Goal: Task Accomplishment & Management: Use online tool/utility

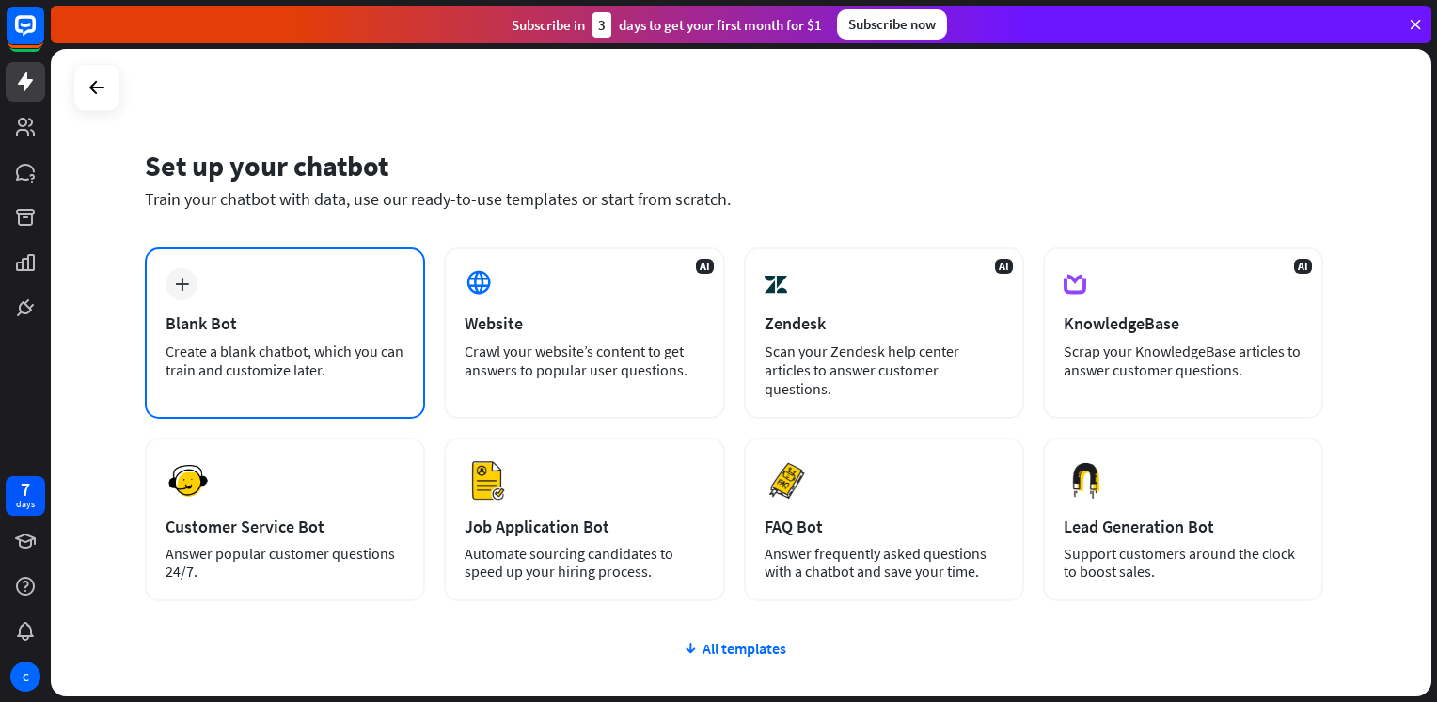
click at [261, 319] on div "Blank Bot" at bounding box center [285, 323] width 239 height 22
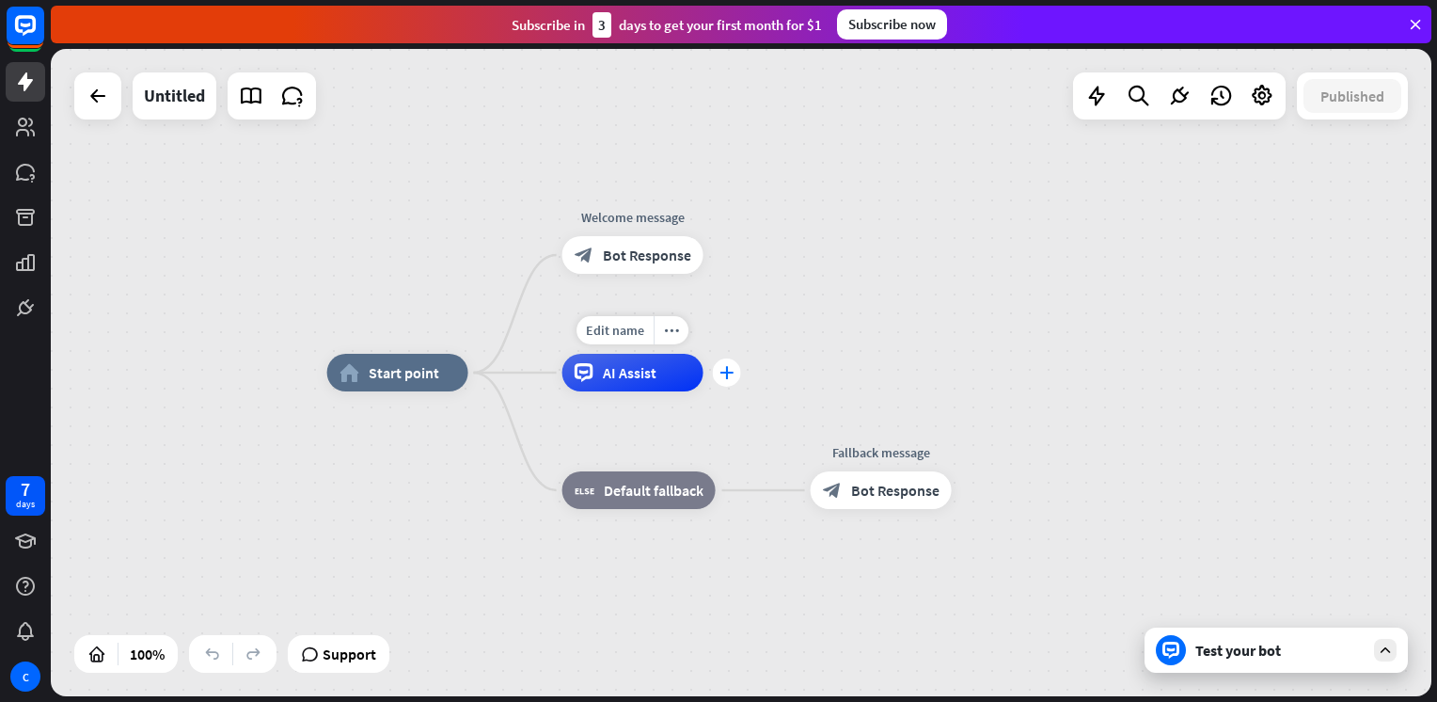
click at [724, 378] on icon "plus" at bounding box center [726, 372] width 14 height 13
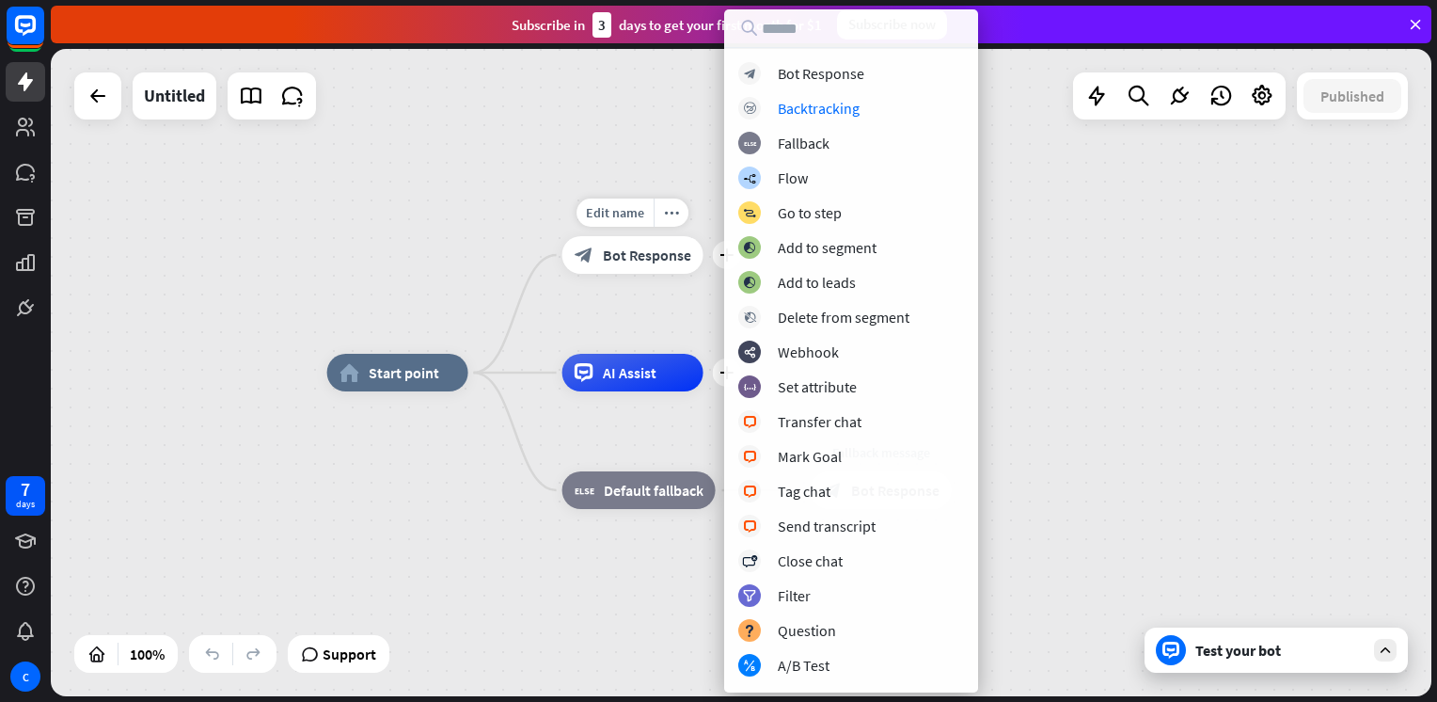
click at [597, 274] on div "Edit name more_horiz plus Welcome message block_bot_response Bot Response" at bounding box center [632, 255] width 141 height 38
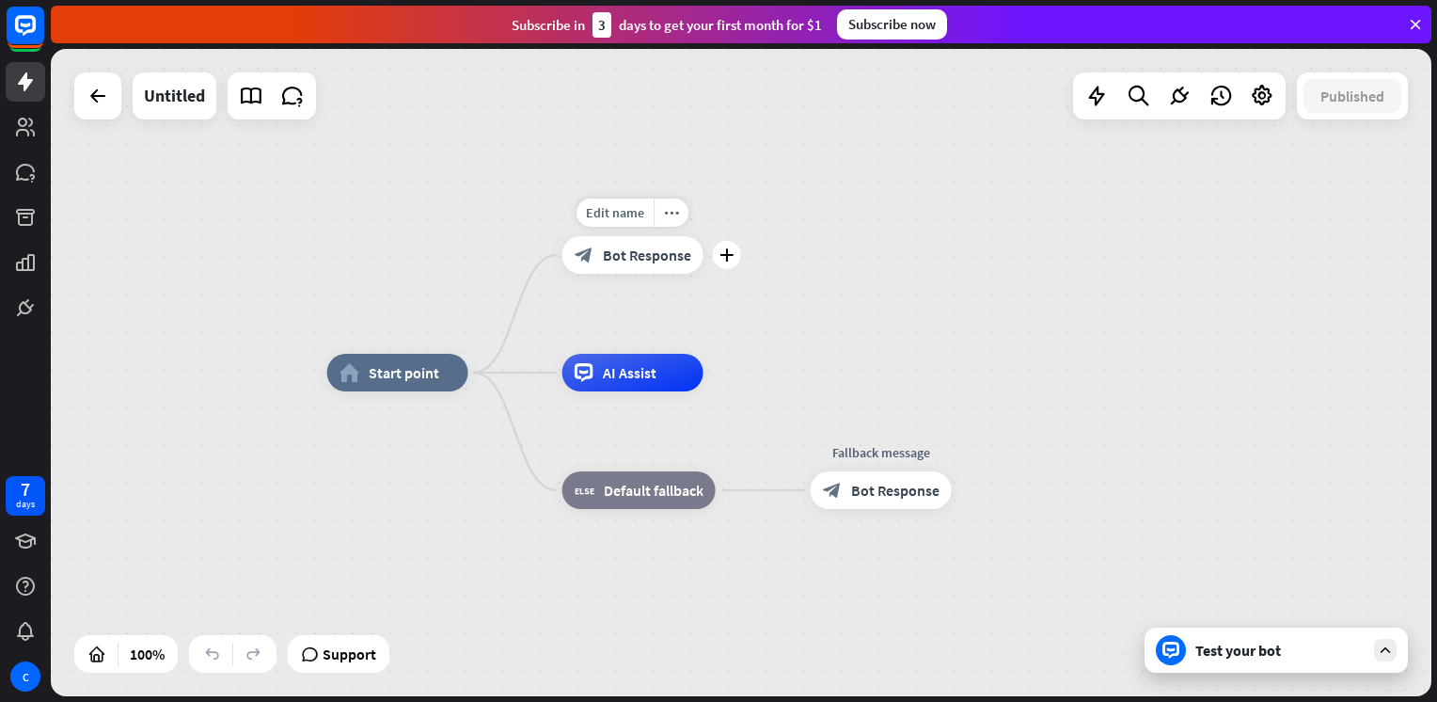
click at [624, 258] on span "Bot Response" at bounding box center [647, 254] width 88 height 19
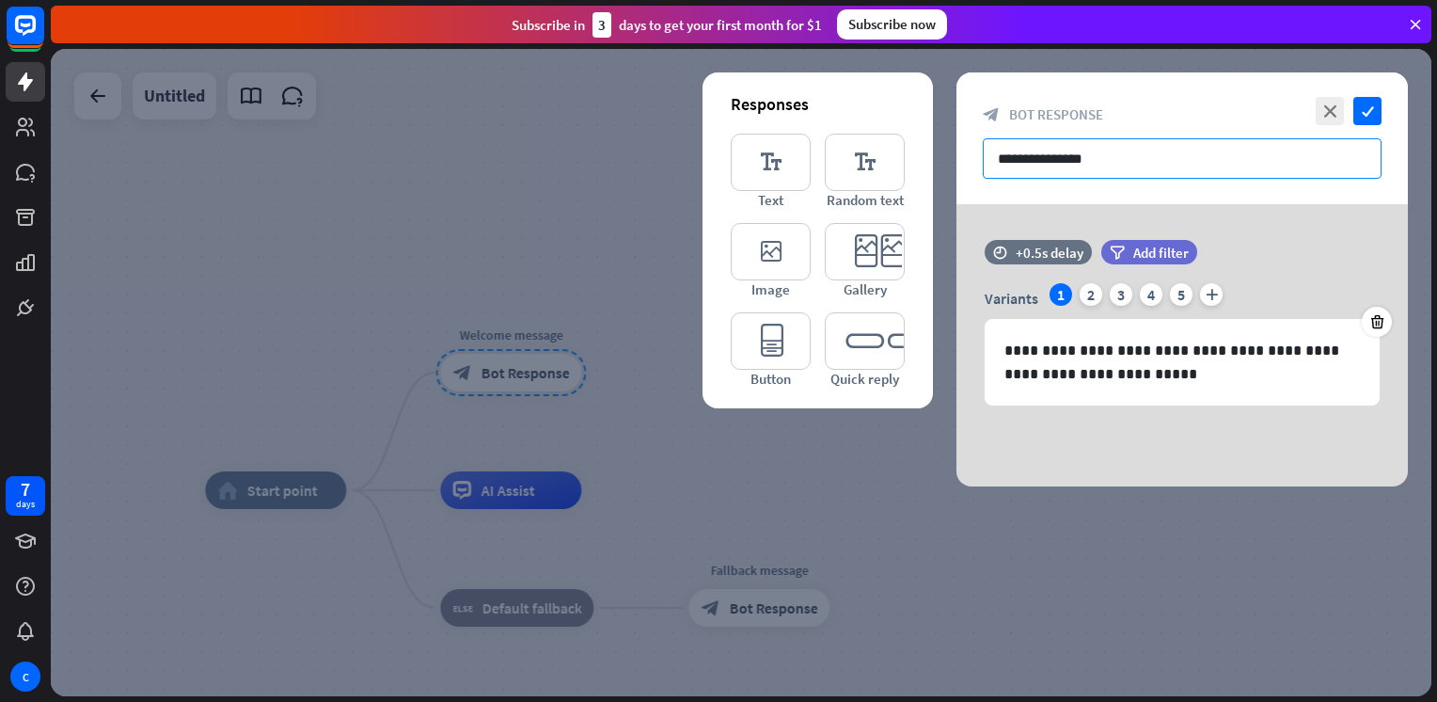
click at [1135, 150] on input "**********" at bounding box center [1182, 158] width 399 height 40
drag, startPoint x: 1132, startPoint y: 153, endPoint x: 963, endPoint y: 162, distance: 169.5
click at [963, 162] on div "**********" at bounding box center [1181, 138] width 451 height 132
paste input "**********"
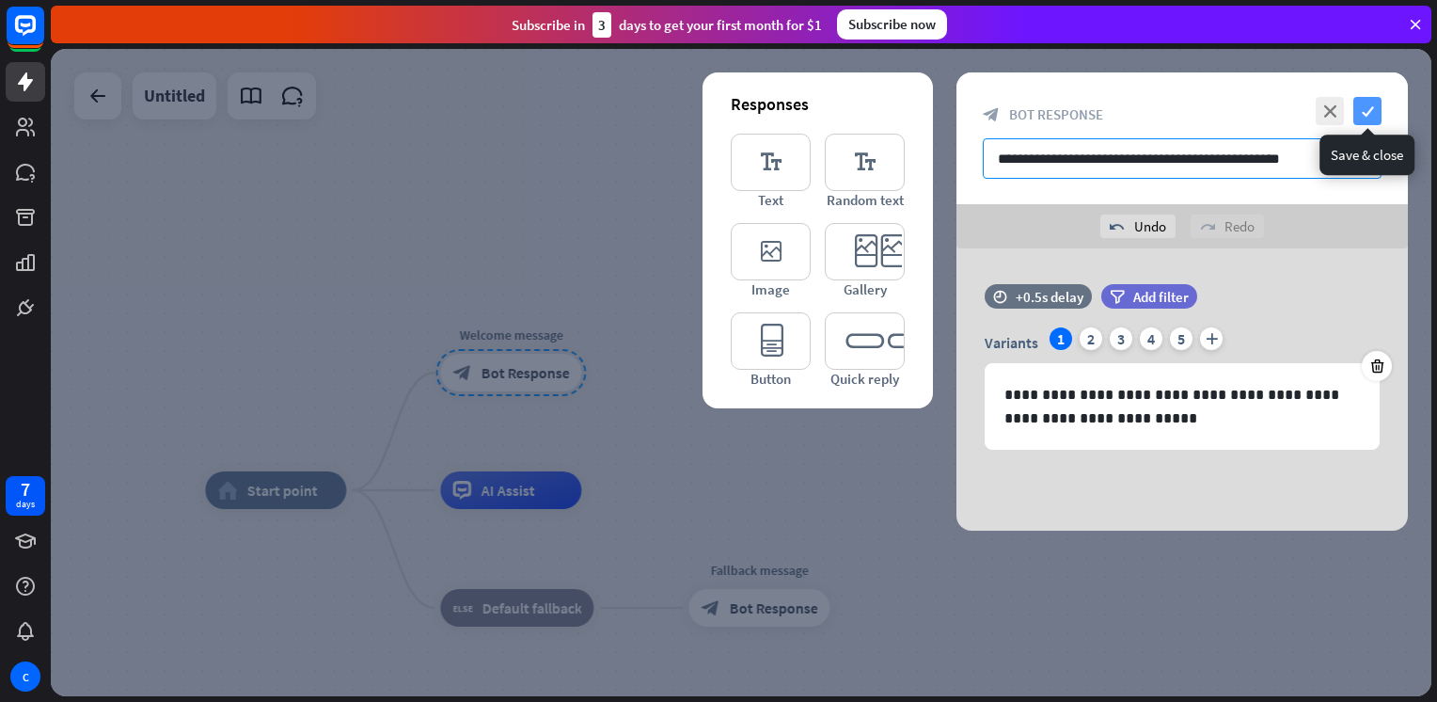
type input "**********"
click at [1364, 118] on icon "check" at bounding box center [1367, 111] width 28 height 28
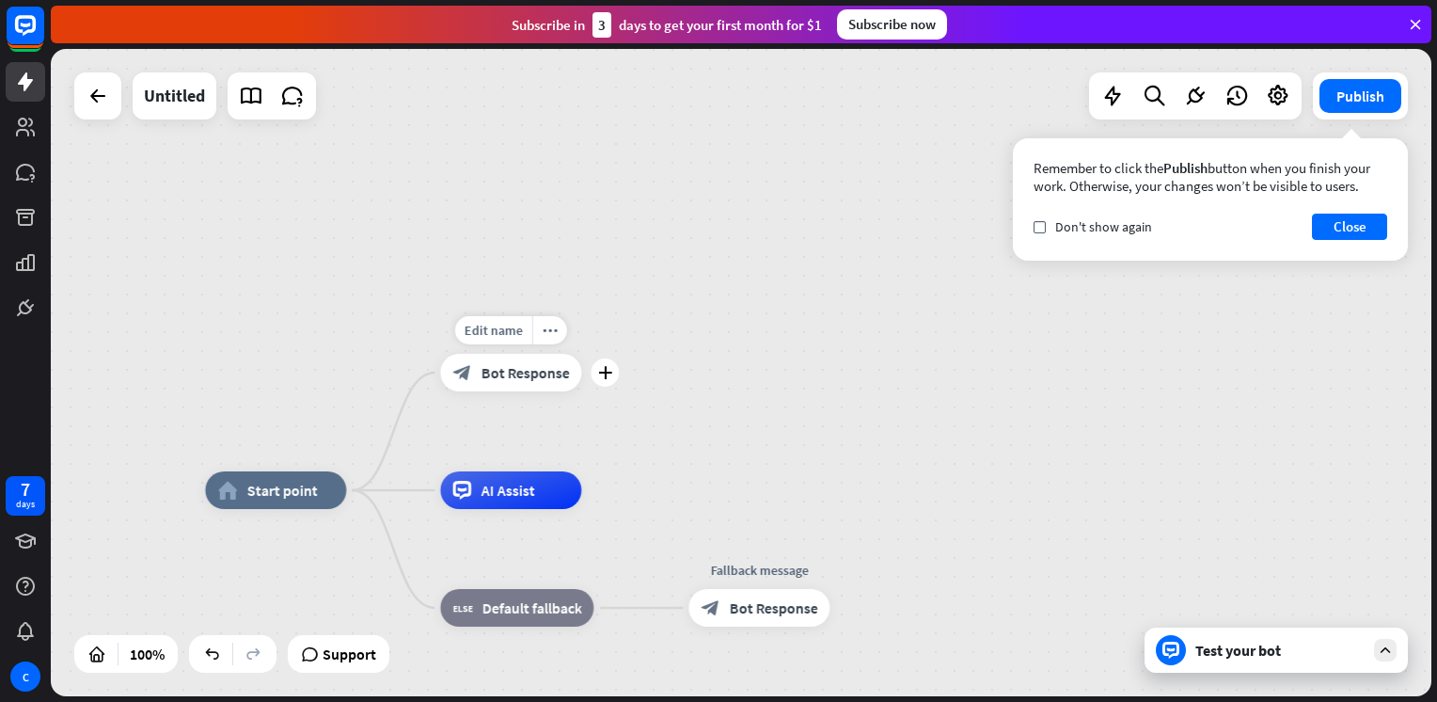
click at [533, 372] on span "Bot Response" at bounding box center [525, 372] width 88 height 19
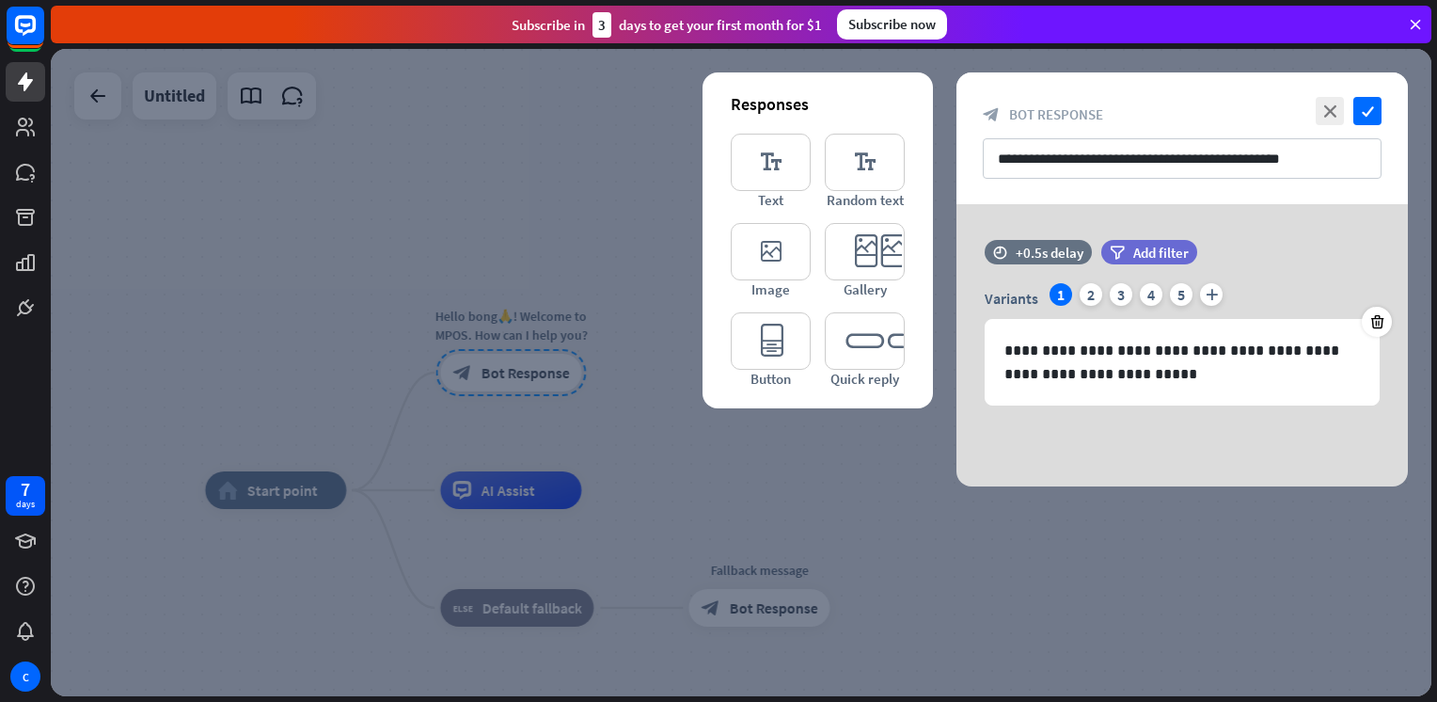
click at [105, 343] on div at bounding box center [741, 372] width 1381 height 647
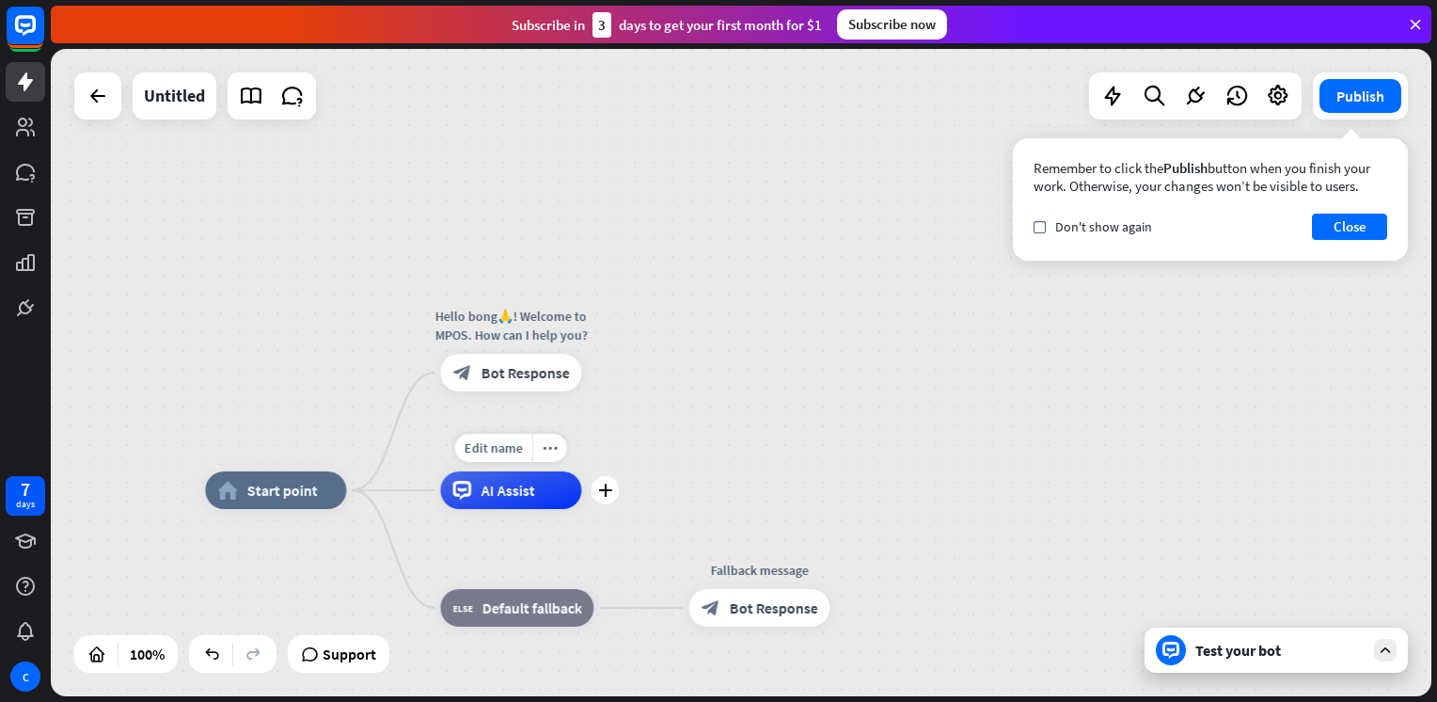
click at [517, 506] on div "AI Assist" at bounding box center [510, 490] width 141 height 38
click at [606, 502] on div "plus" at bounding box center [605, 490] width 28 height 28
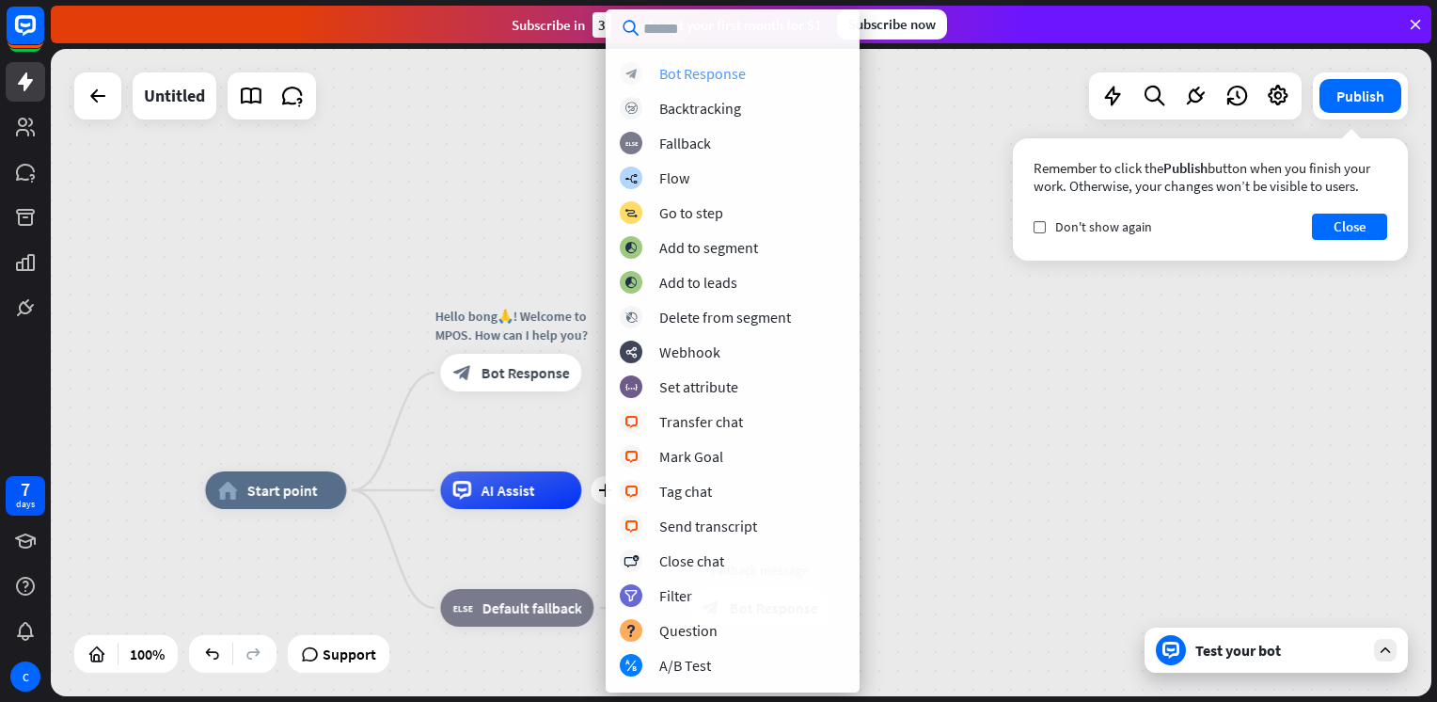
click at [719, 70] on div "Bot Response" at bounding box center [702, 73] width 87 height 19
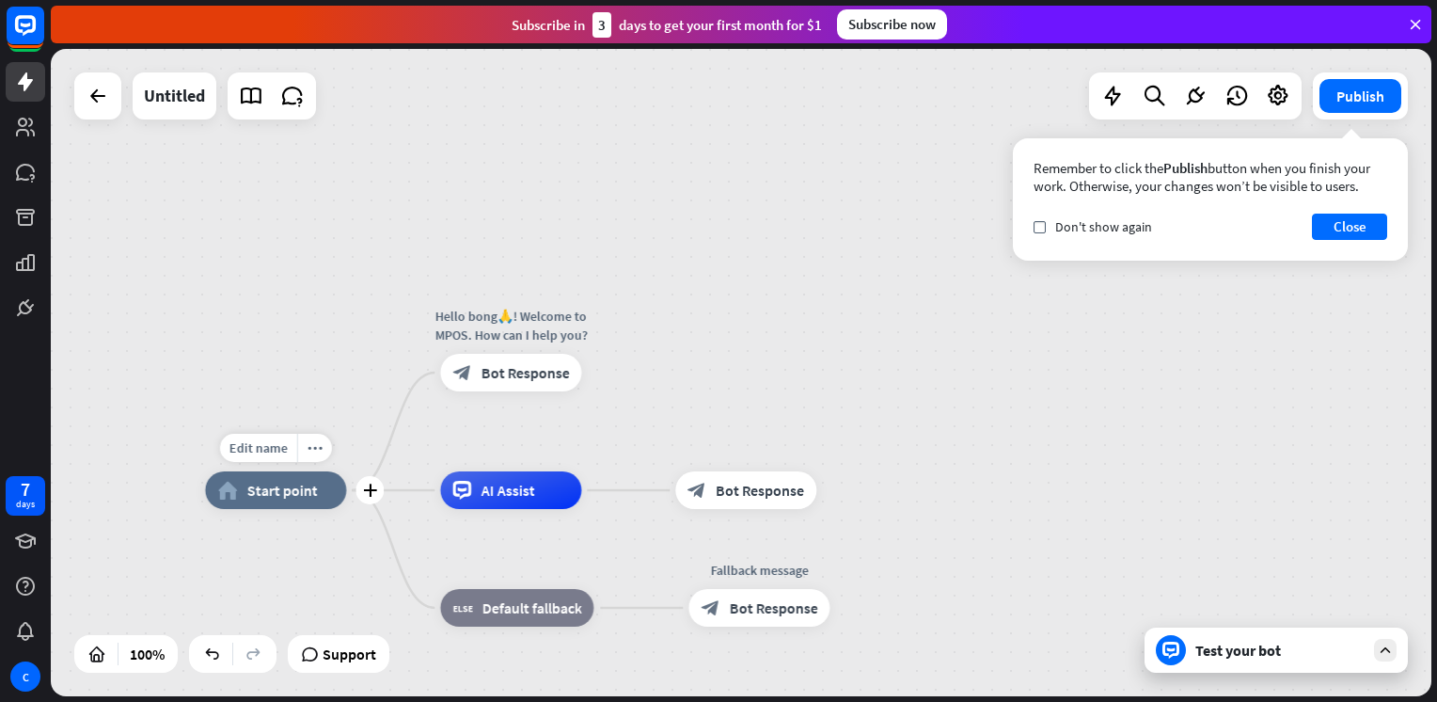
click at [309, 506] on div "home_2 Start point" at bounding box center [275, 490] width 141 height 38
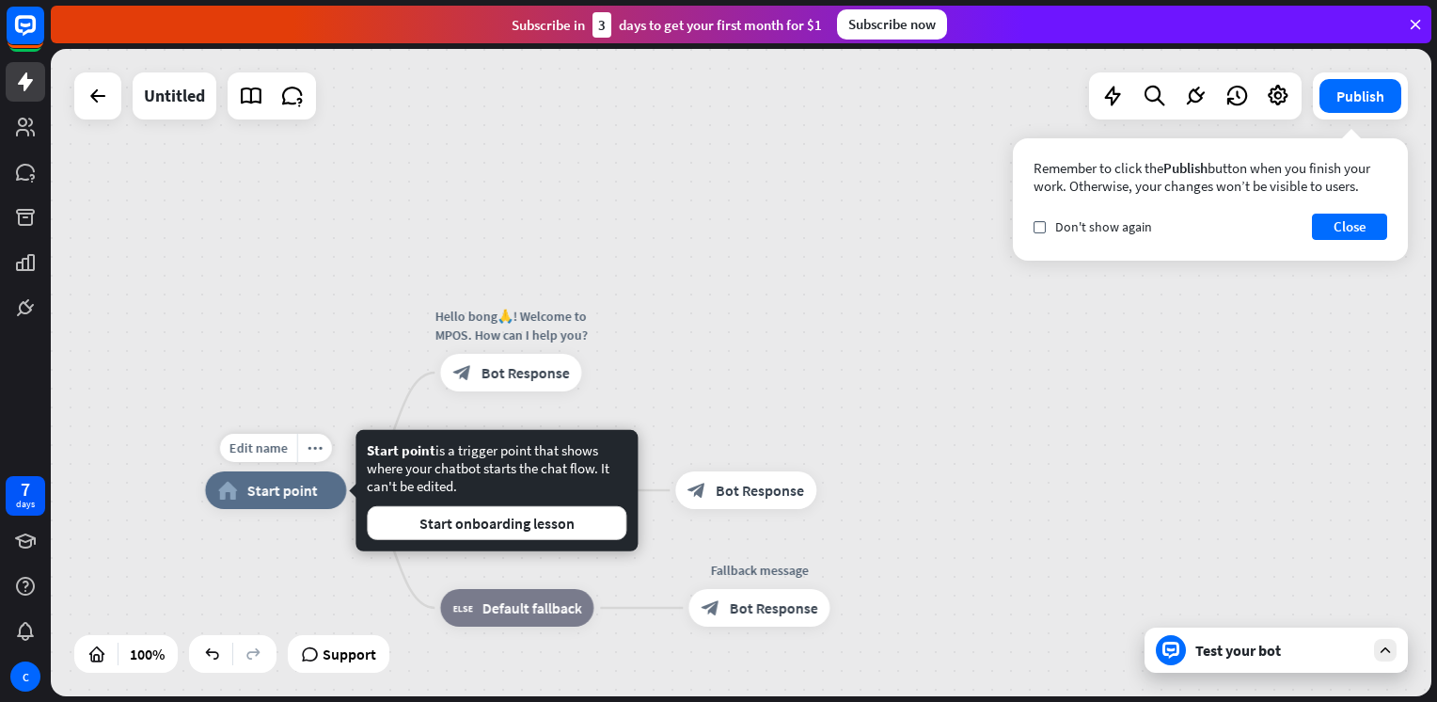
click at [306, 495] on span "Start point" at bounding box center [281, 490] width 71 height 19
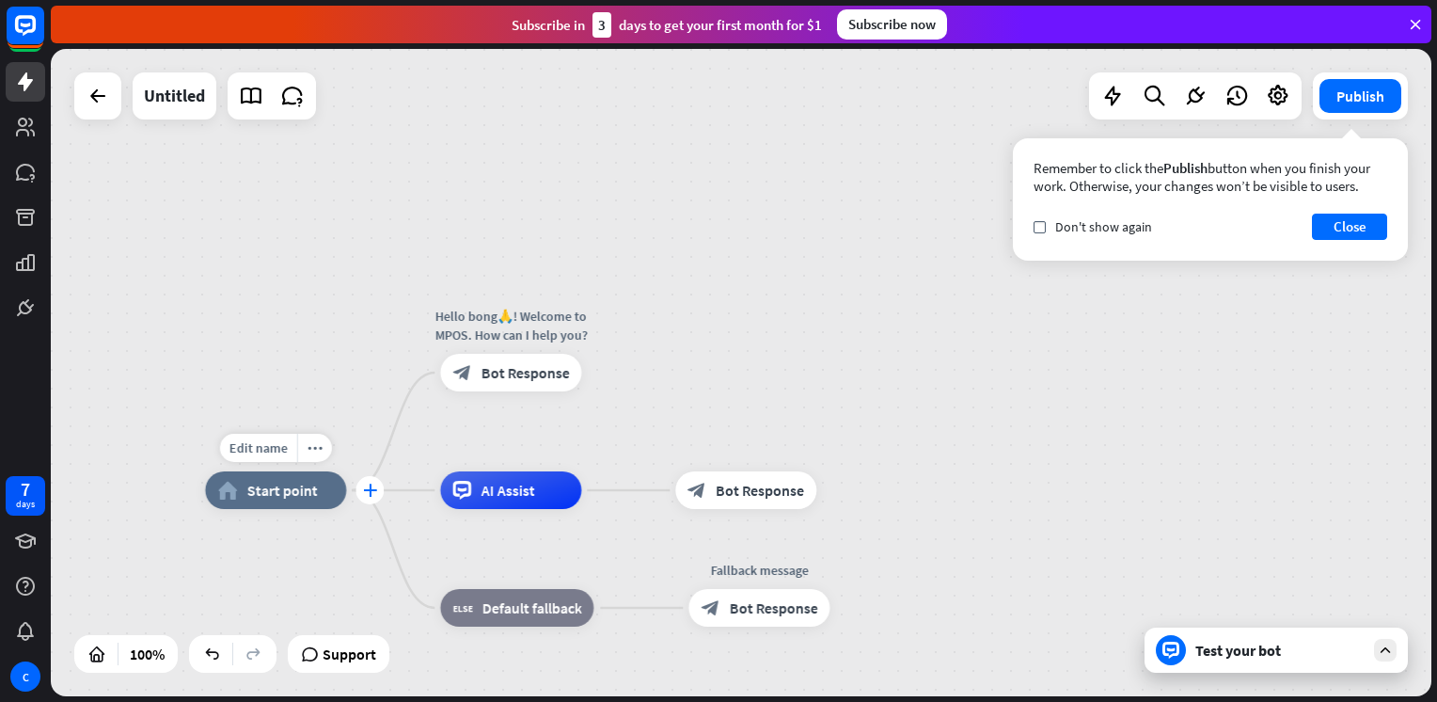
click at [368, 489] on icon "plus" at bounding box center [370, 489] width 14 height 13
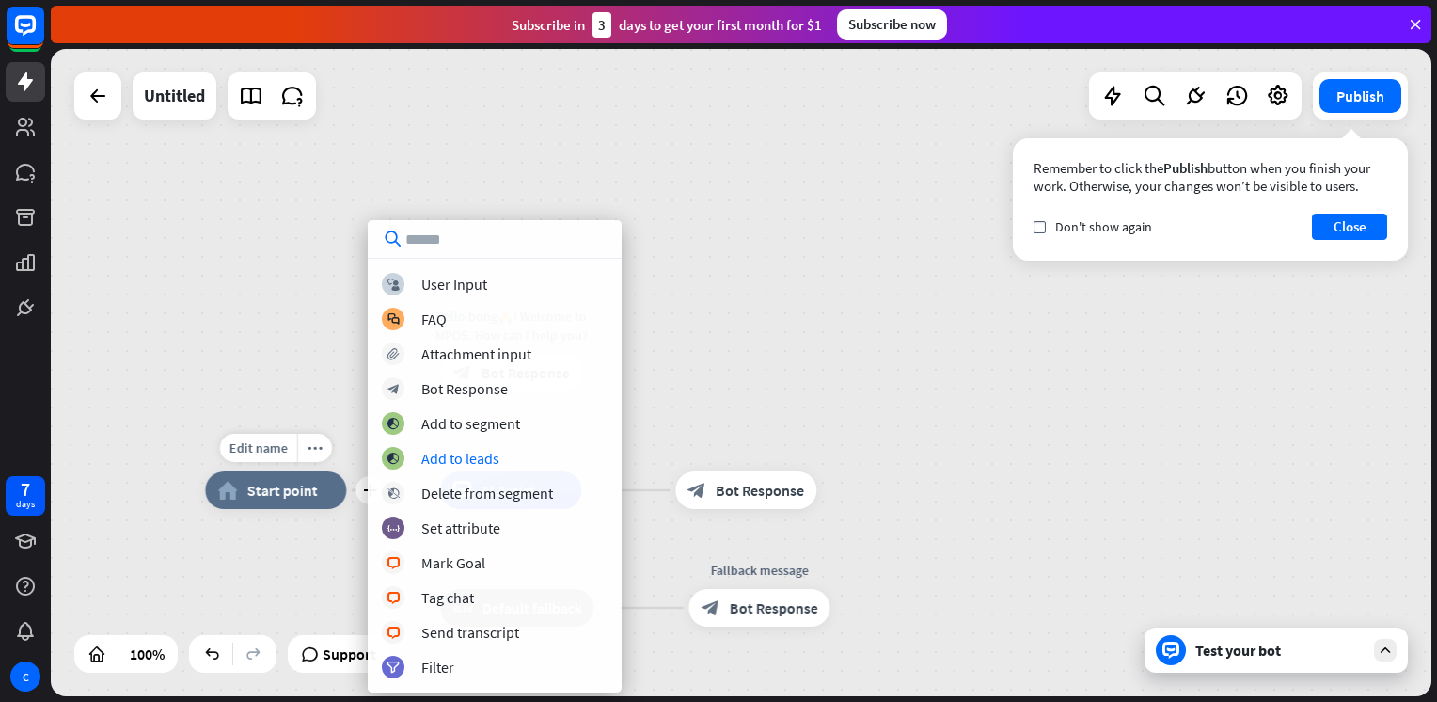
click at [326, 495] on div "home_2 Start point" at bounding box center [275, 490] width 141 height 38
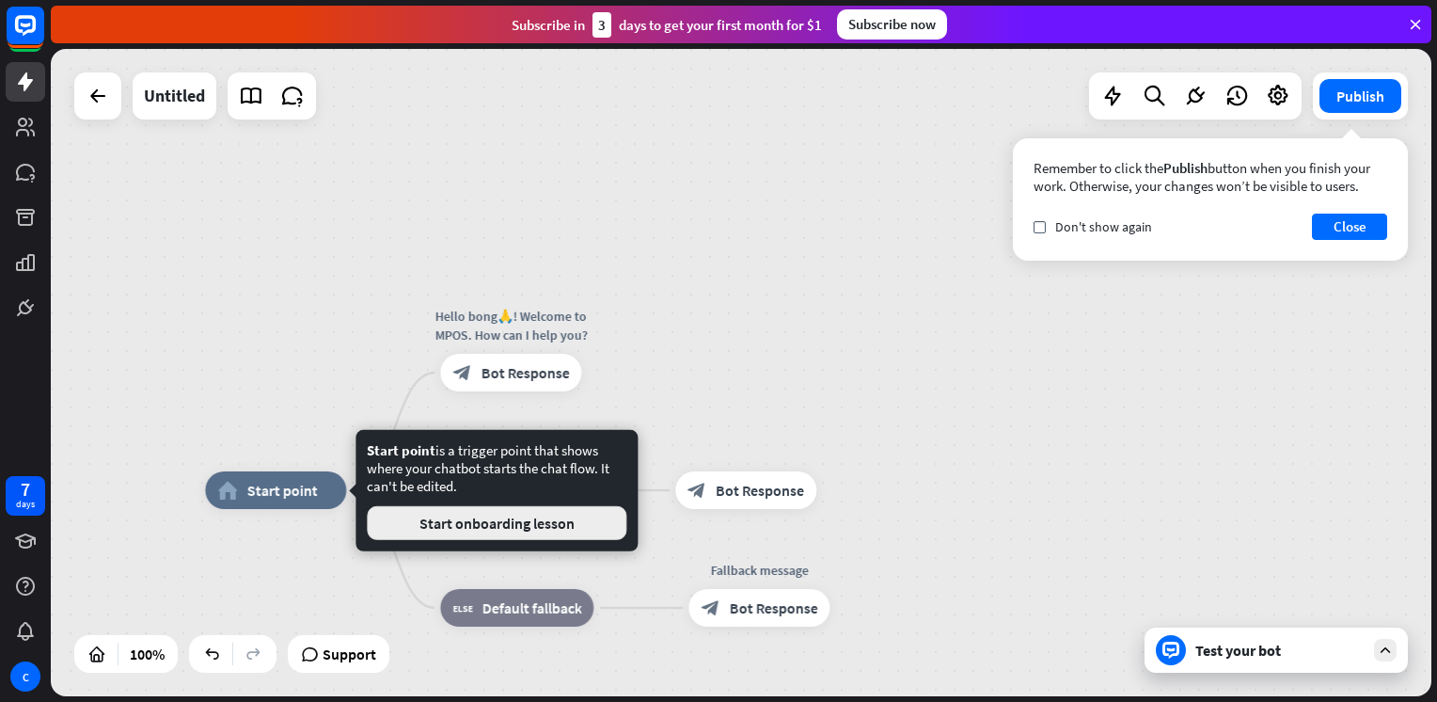
click at [394, 526] on button "Start onboarding lesson" at bounding box center [497, 523] width 260 height 34
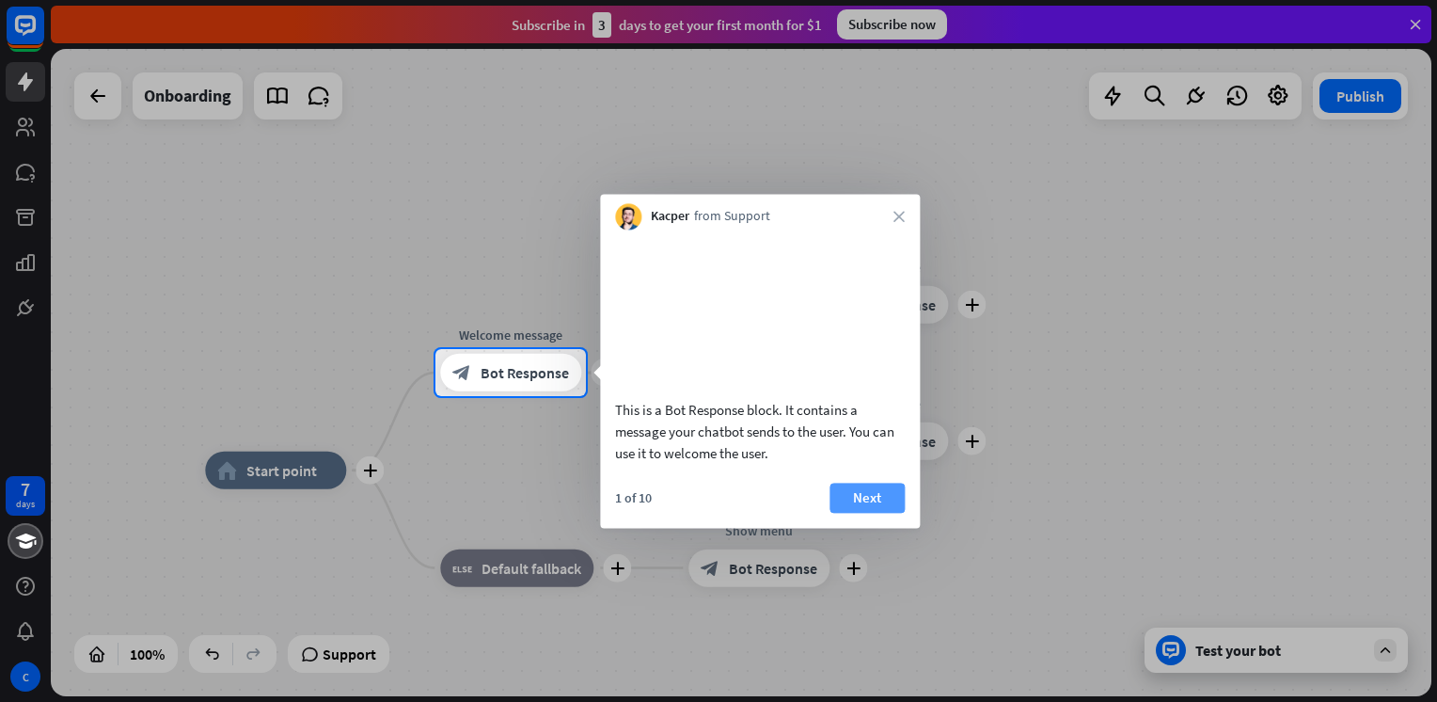
click at [861, 513] on button "Next" at bounding box center [866, 497] width 75 height 30
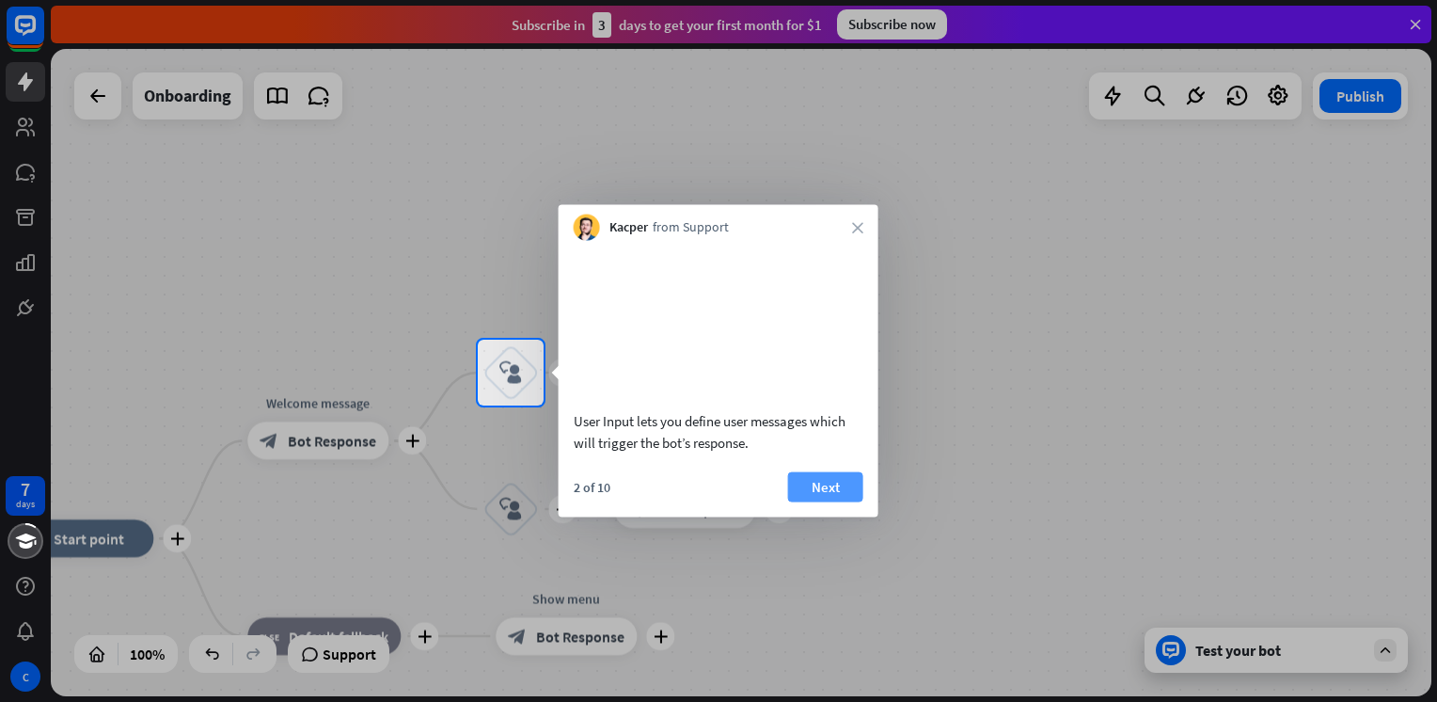
click at [828, 501] on button "Next" at bounding box center [825, 486] width 75 height 30
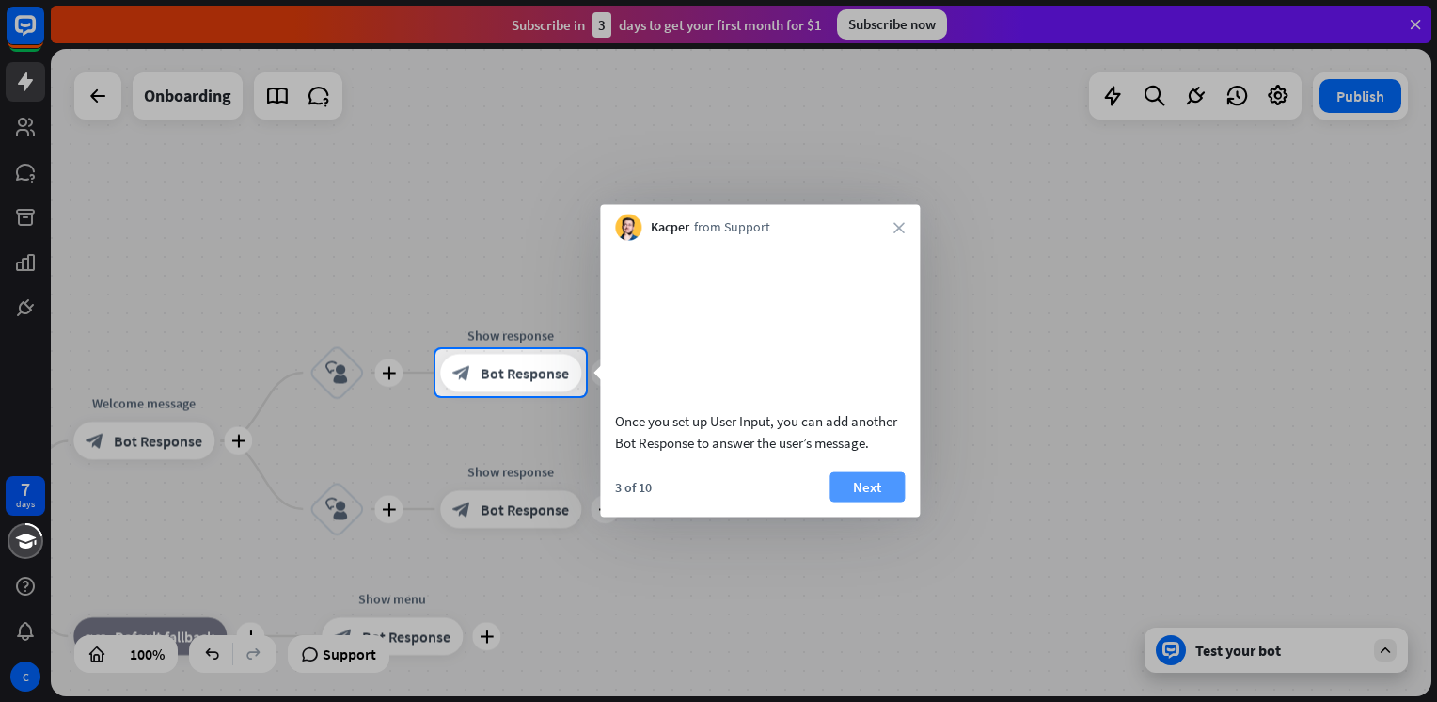
click at [876, 501] on button "Next" at bounding box center [866, 486] width 75 height 30
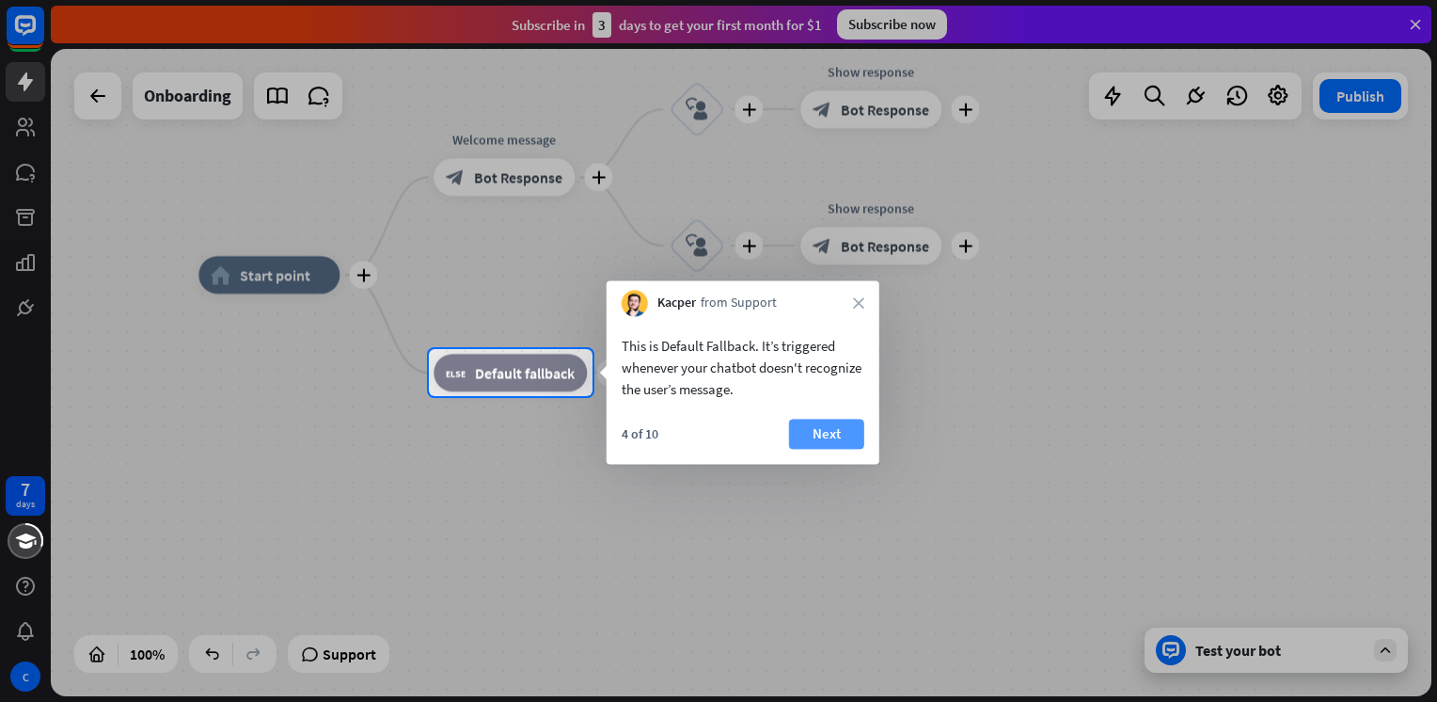
click at [829, 430] on button "Next" at bounding box center [826, 434] width 75 height 30
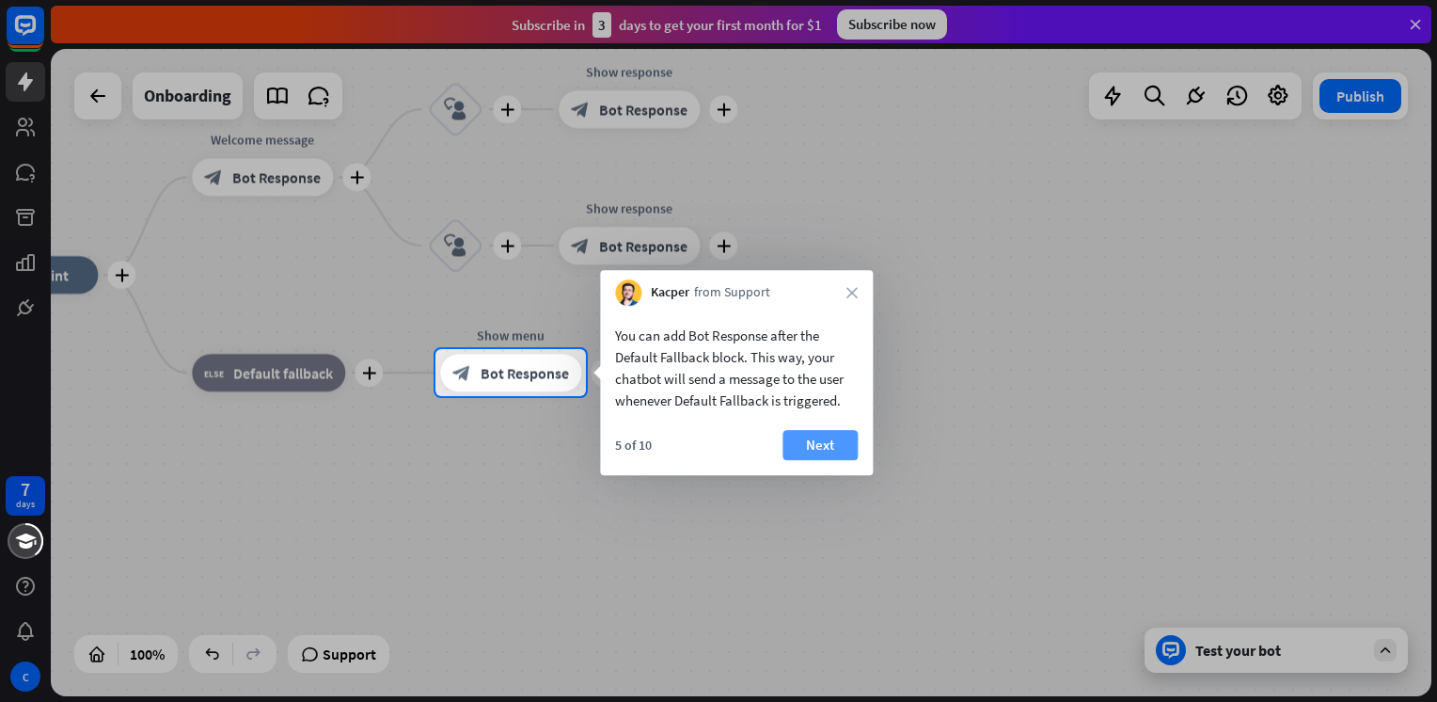
click at [807, 442] on button "Next" at bounding box center [819, 445] width 75 height 30
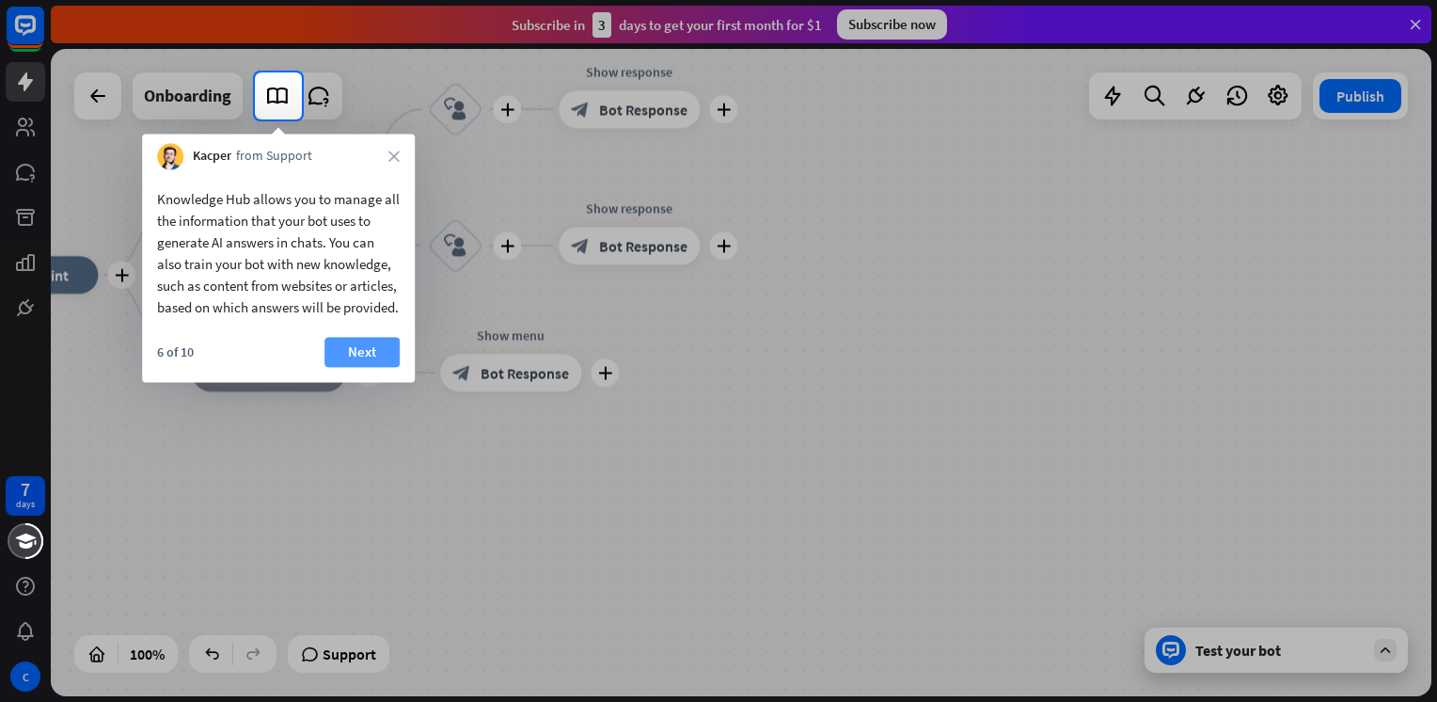
click at [398, 367] on button "Next" at bounding box center [361, 352] width 75 height 30
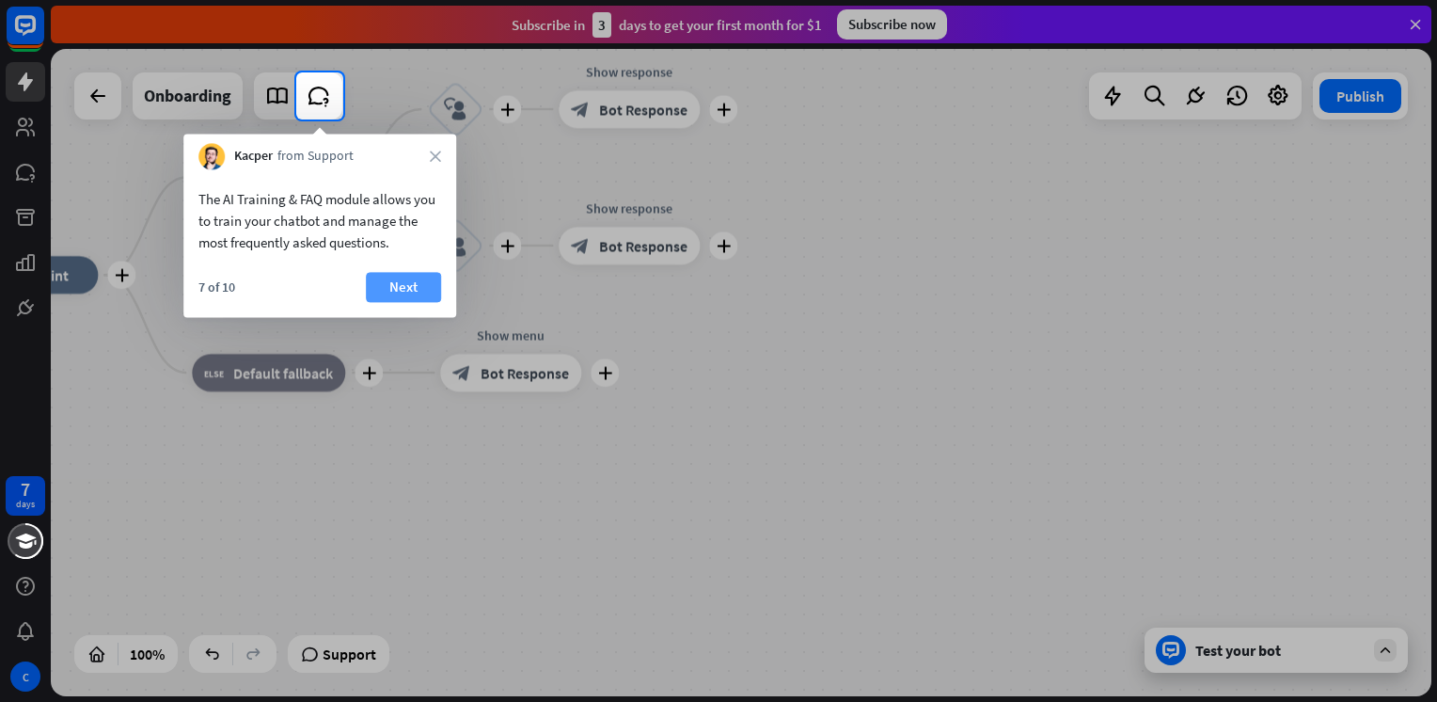
click at [425, 297] on button "Next" at bounding box center [403, 287] width 75 height 30
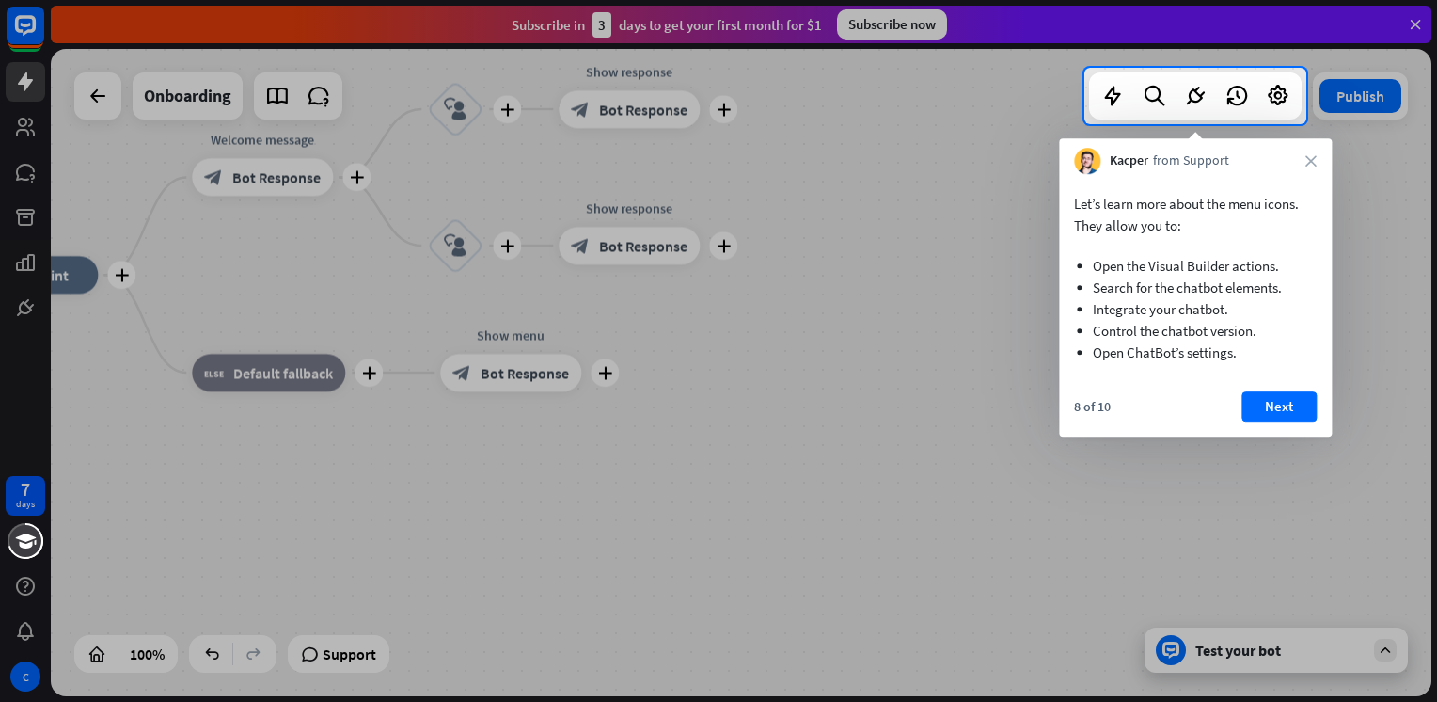
click at [353, 130] on div at bounding box center [718, 412] width 1437 height 577
click at [329, 97] on div at bounding box center [542, 96] width 1084 height 56
click at [1316, 156] on icon "close" at bounding box center [1310, 160] width 11 height 11
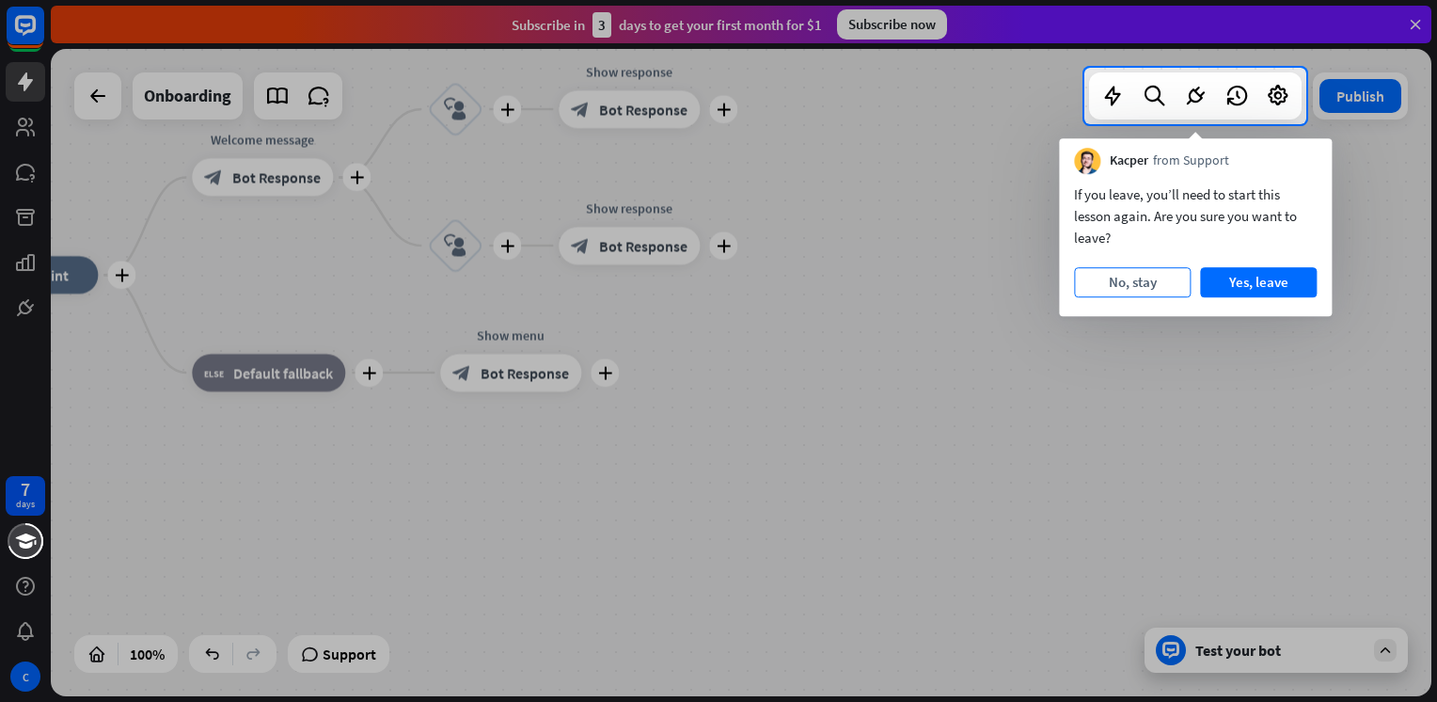
click at [1147, 281] on button "No, stay" at bounding box center [1132, 282] width 117 height 30
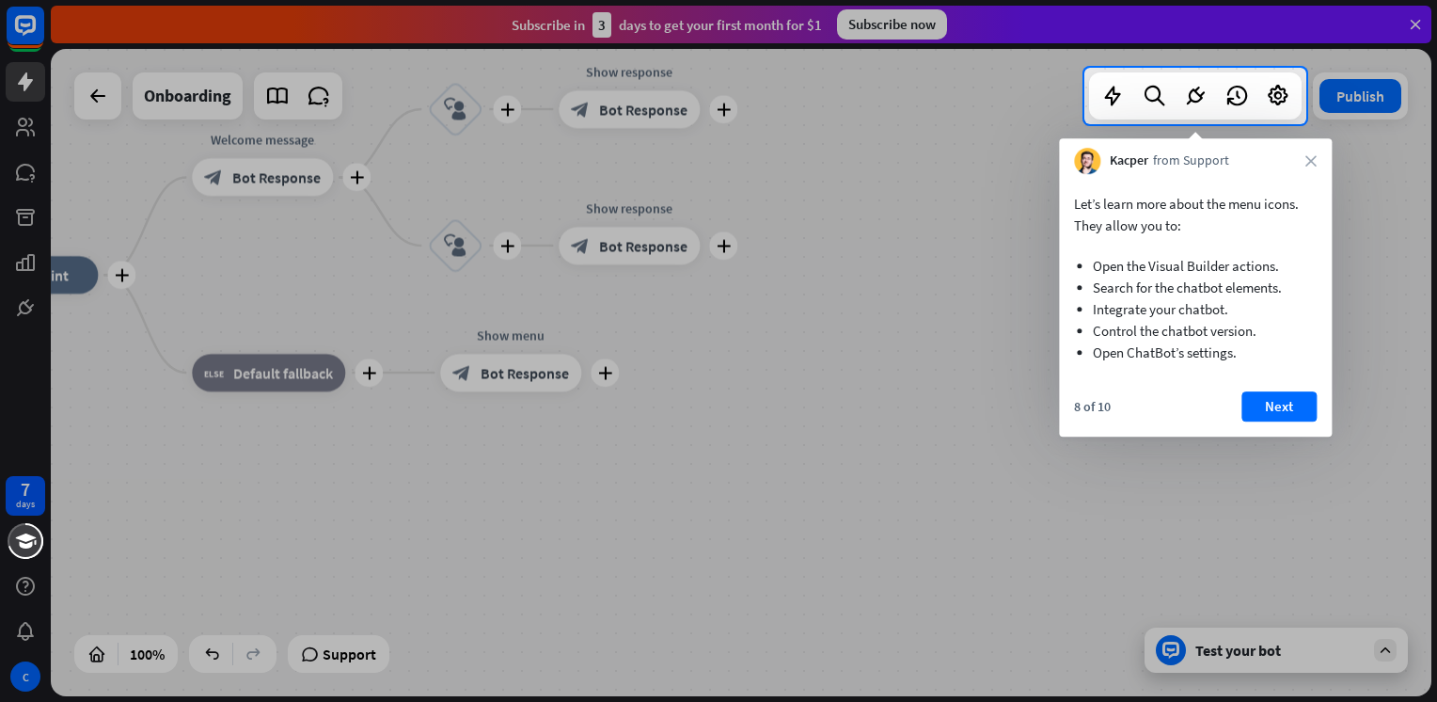
click at [1315, 154] on div "Kacper from Support close" at bounding box center [1195, 156] width 273 height 36
click at [1313, 158] on icon "close" at bounding box center [1310, 160] width 11 height 11
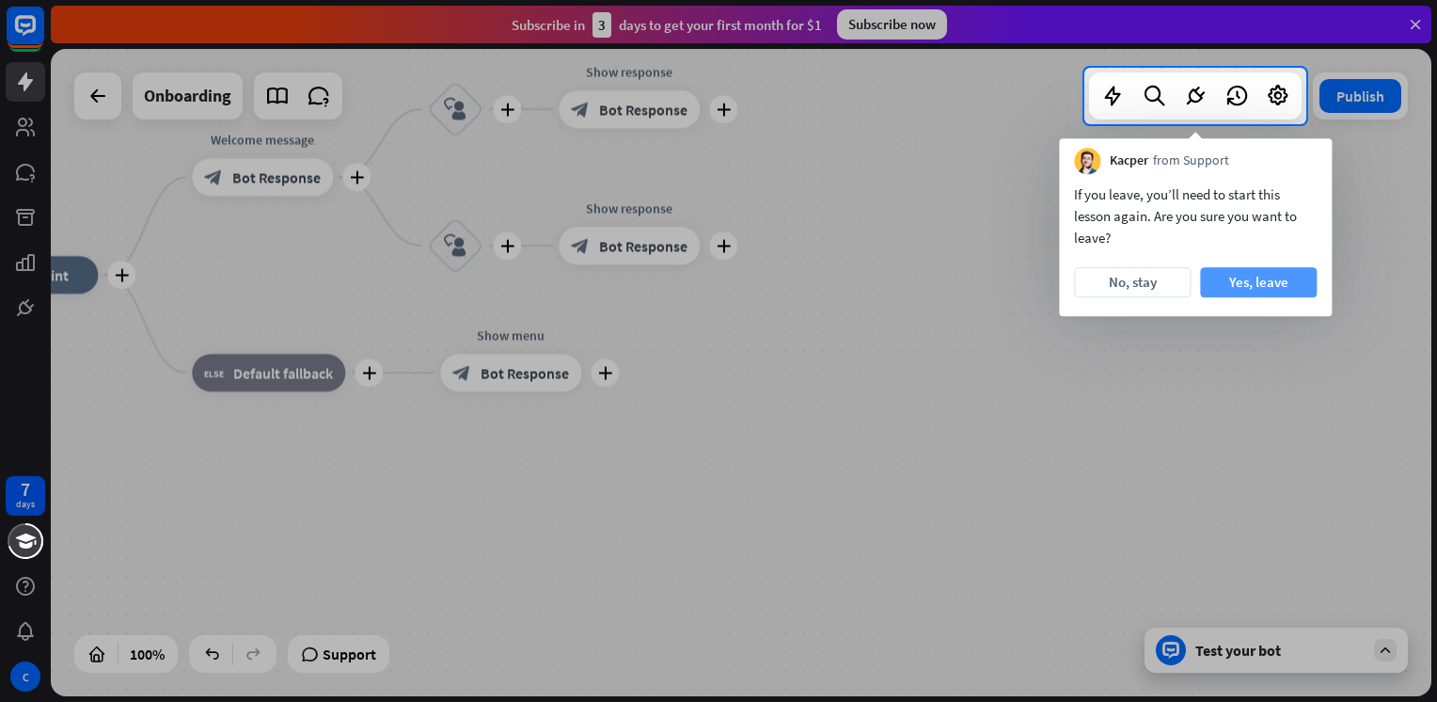
click at [1294, 280] on button "Yes, leave" at bounding box center [1258, 282] width 117 height 30
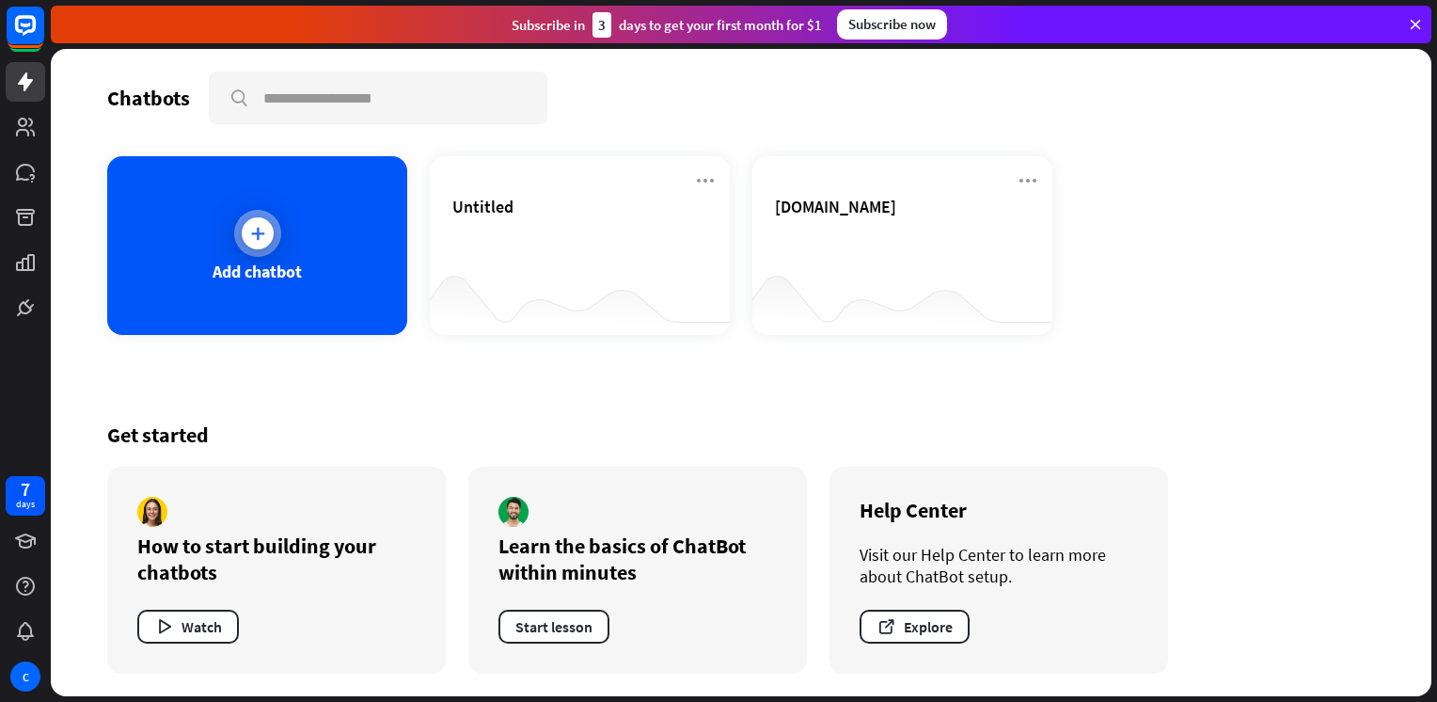
click at [335, 274] on div "Add chatbot" at bounding box center [257, 245] width 300 height 179
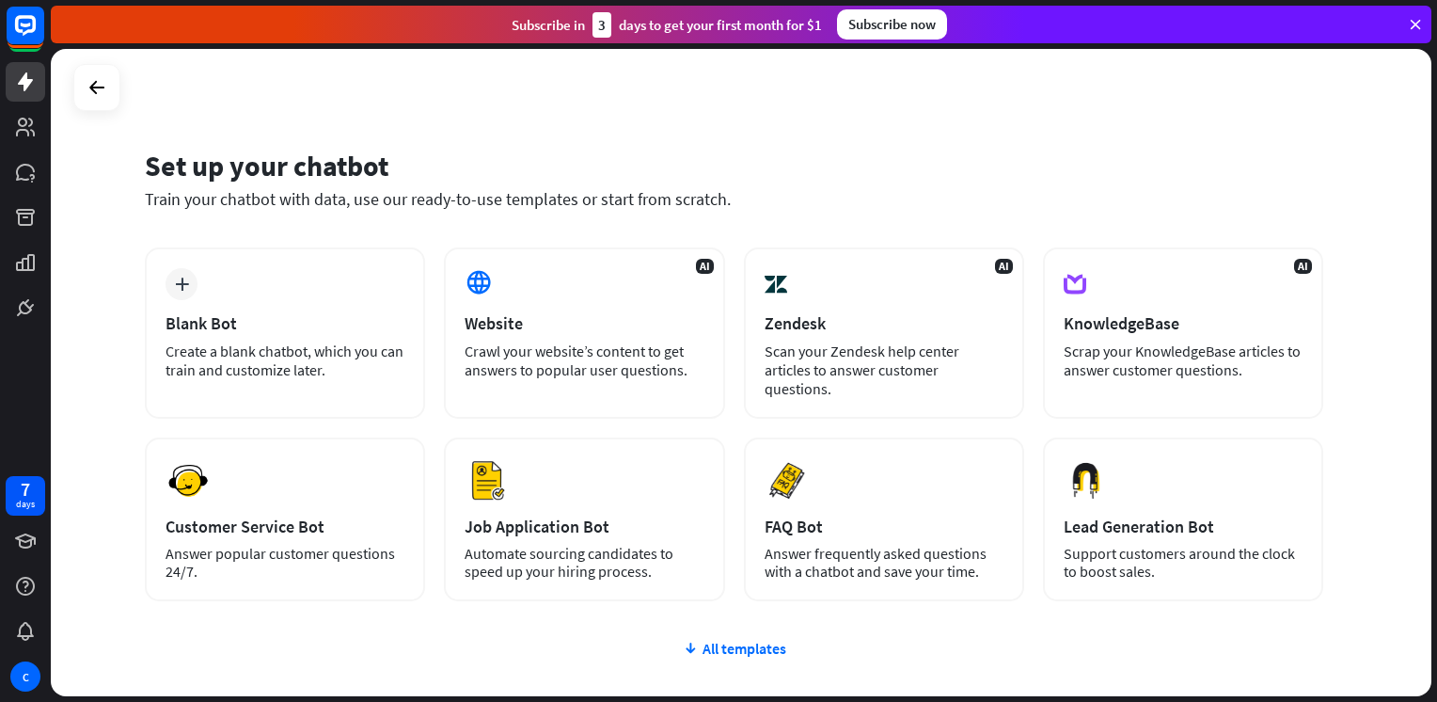
click at [118, 100] on div at bounding box center [96, 87] width 47 height 47
click at [100, 91] on icon at bounding box center [97, 87] width 23 height 23
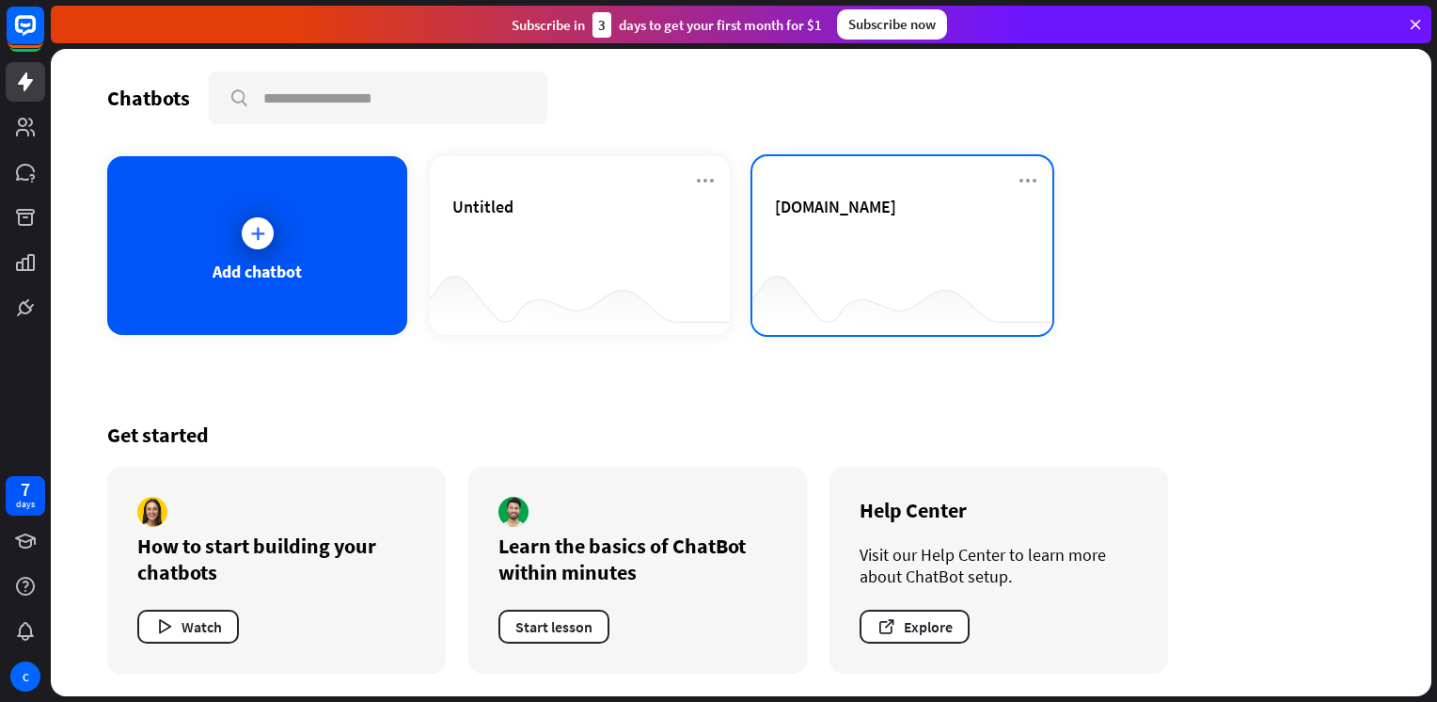
click at [948, 300] on div at bounding box center [902, 297] width 300 height 72
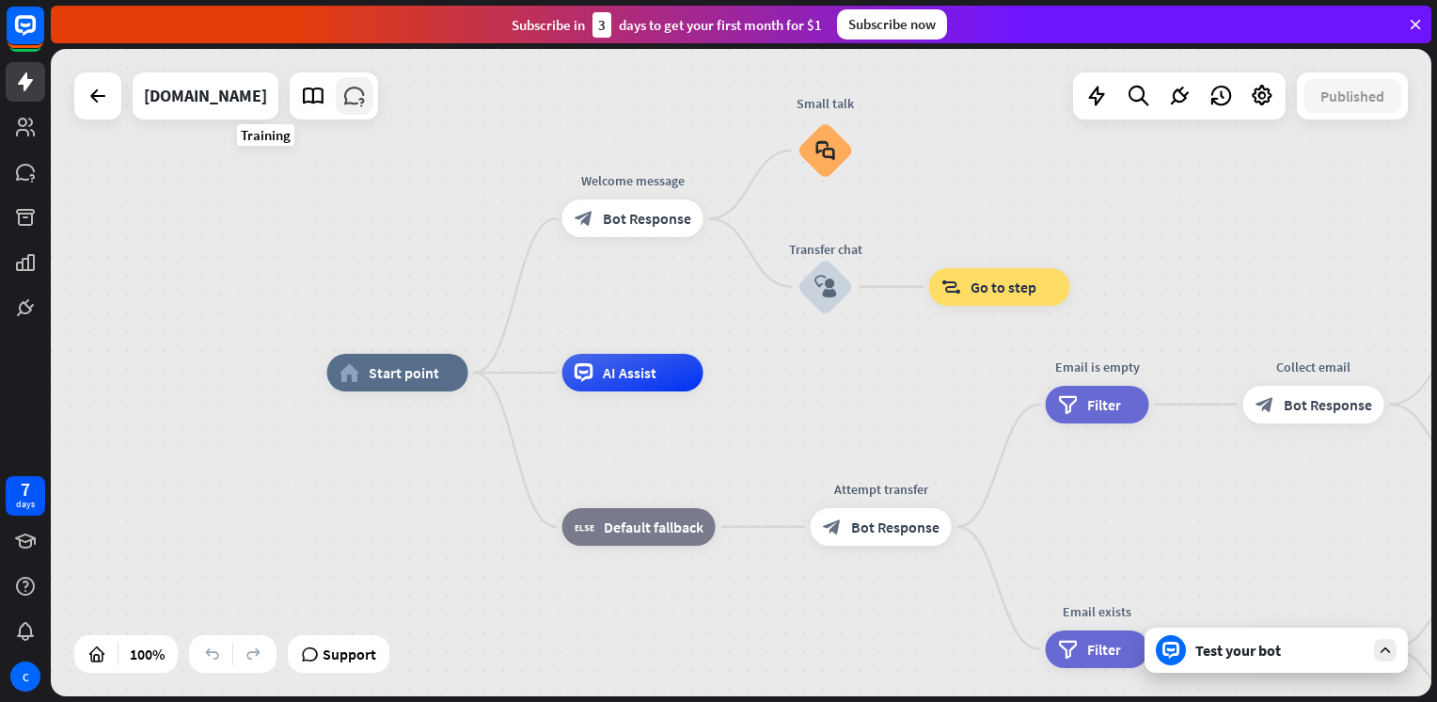
click at [342, 97] on icon at bounding box center [354, 96] width 24 height 24
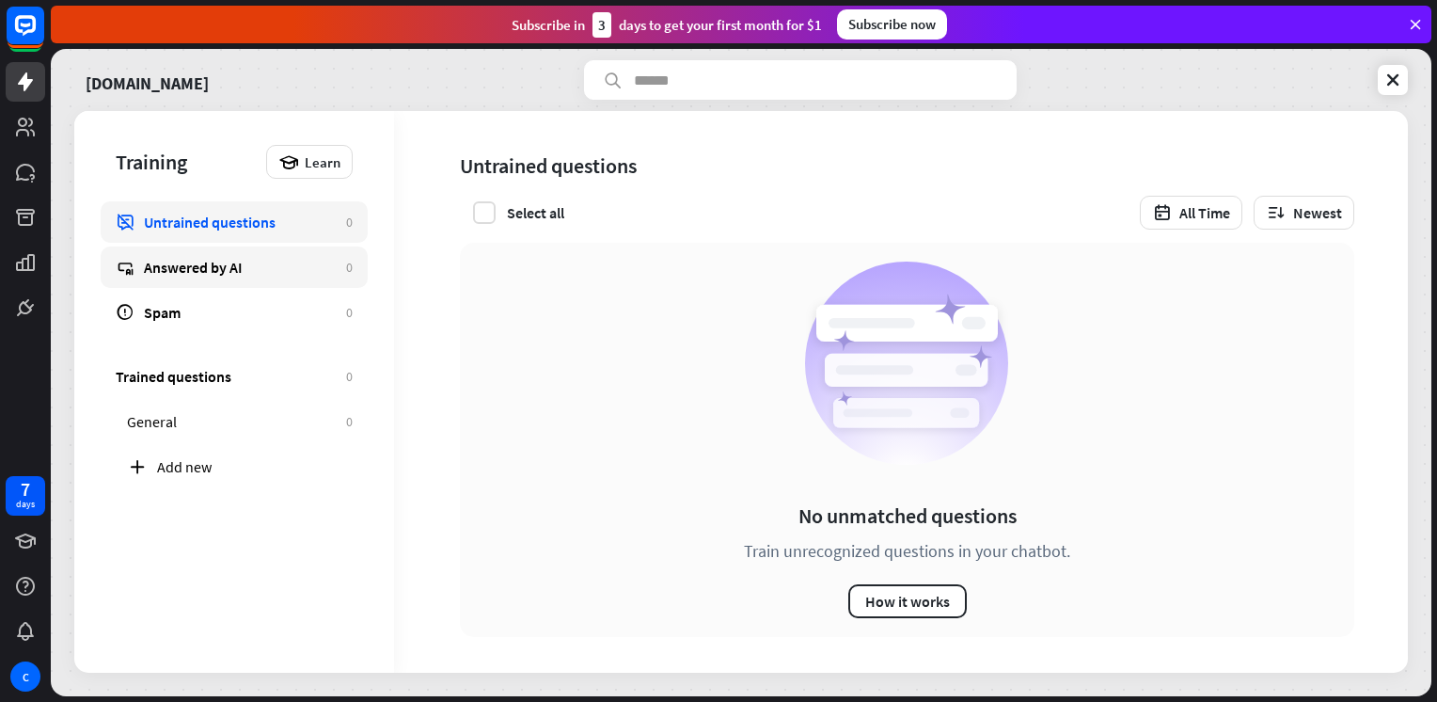
click at [270, 273] on div "Answered by AI" at bounding box center [240, 267] width 193 height 19
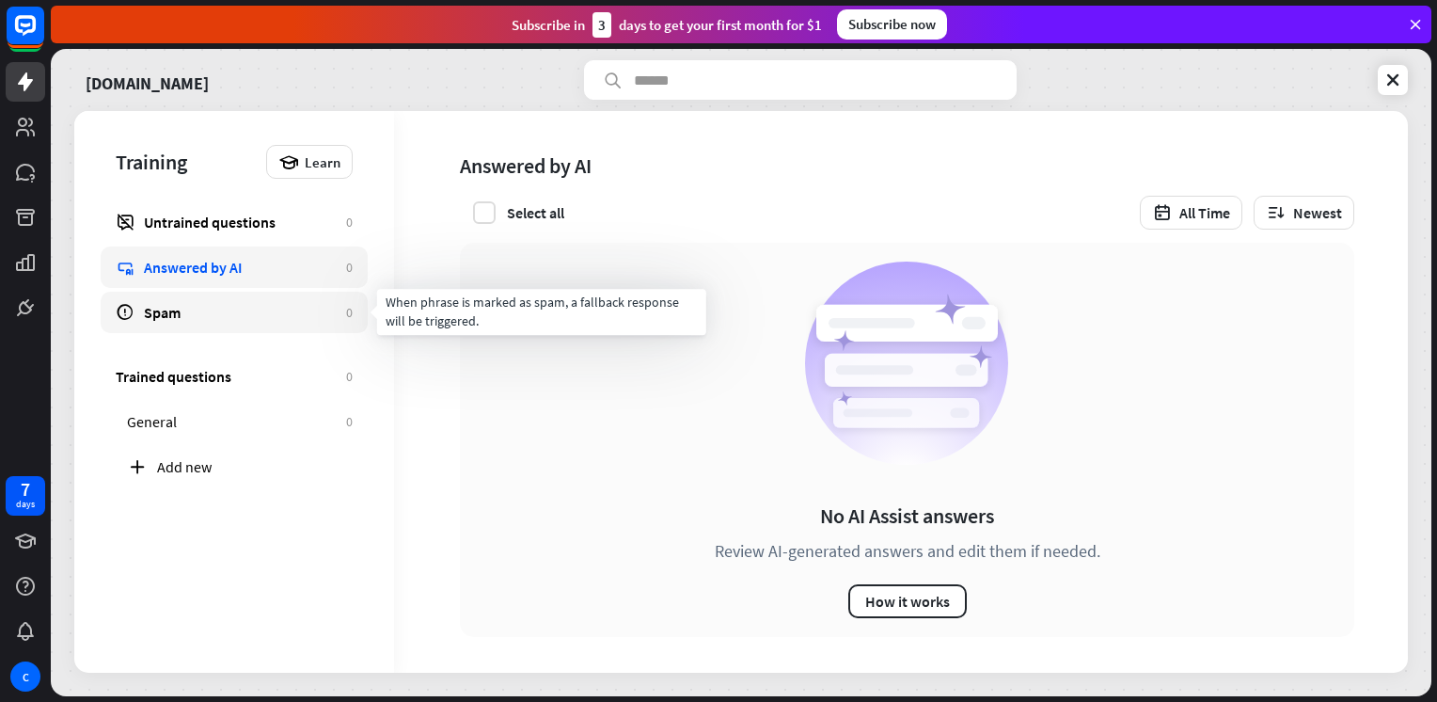
click at [259, 318] on div "Spam" at bounding box center [240, 312] width 193 height 19
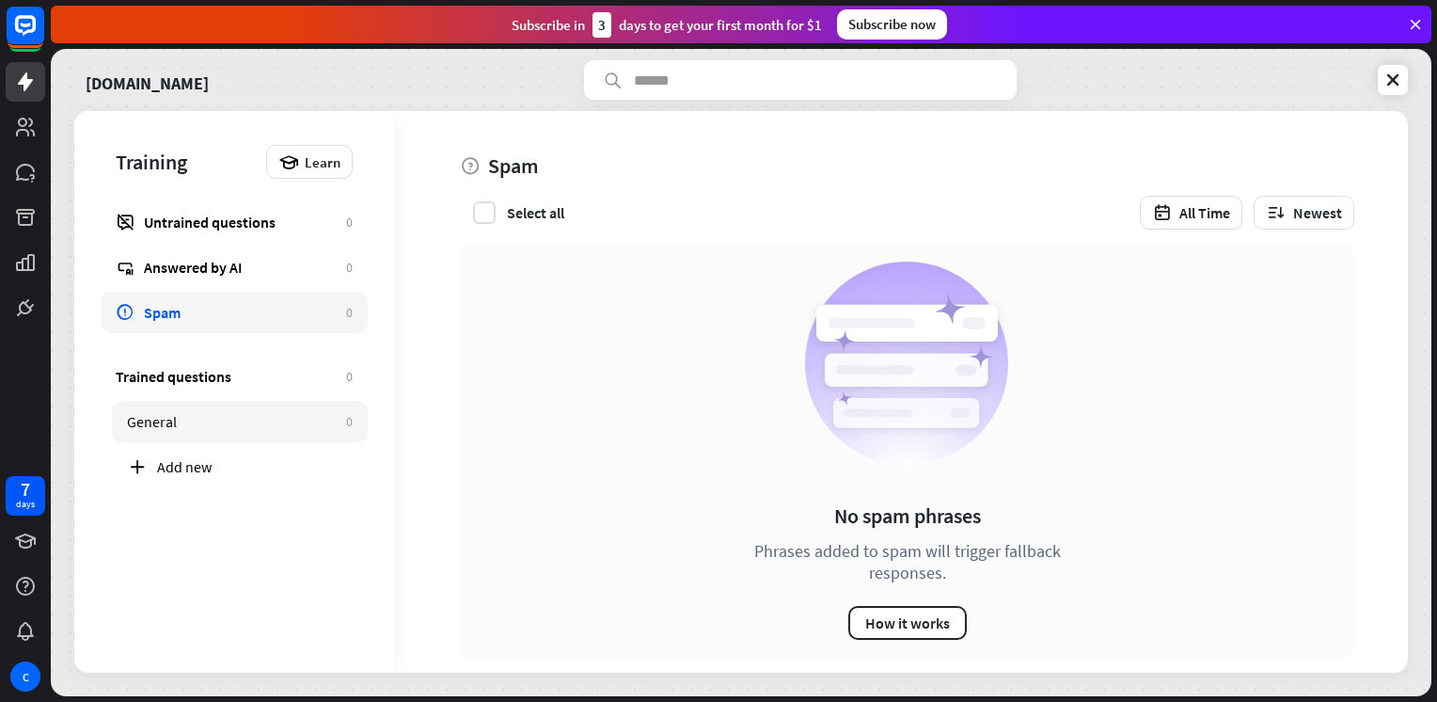
click at [184, 425] on div "General" at bounding box center [232, 421] width 210 height 19
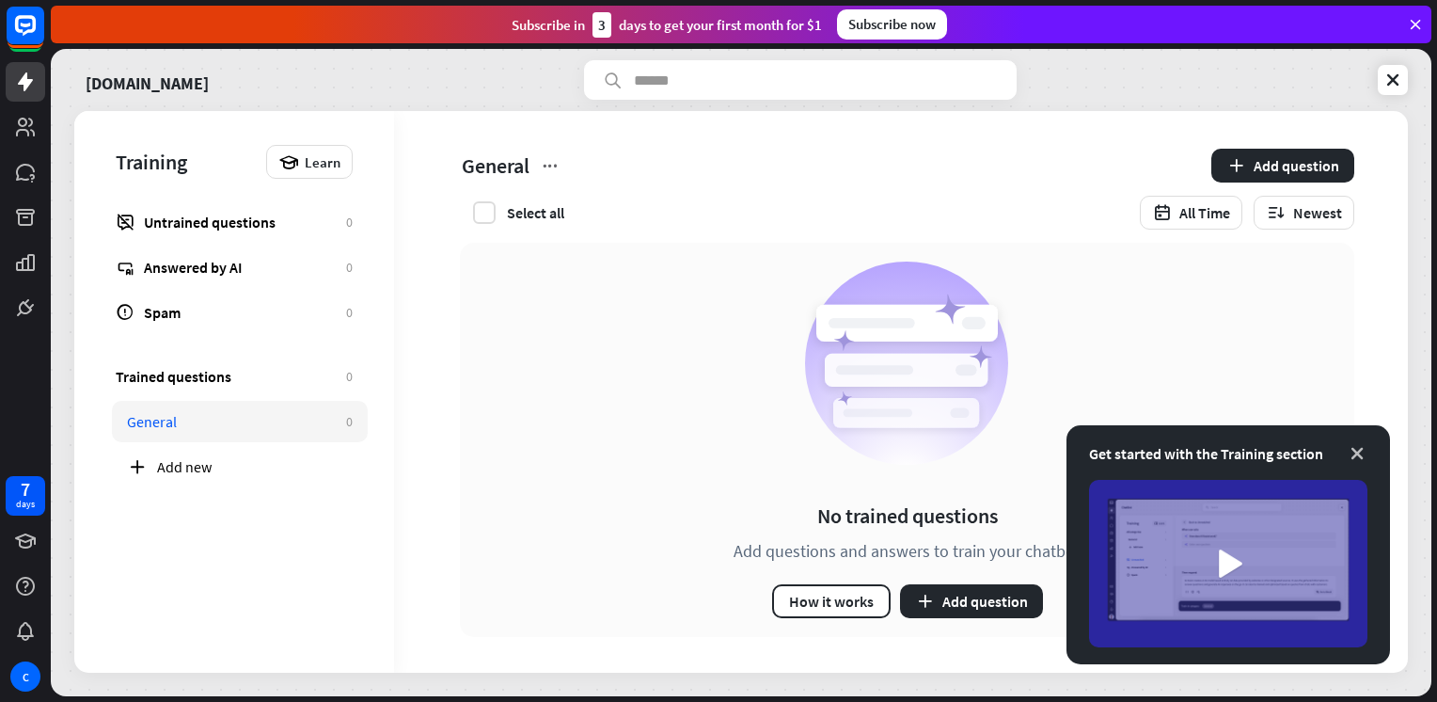
click at [1360, 458] on icon at bounding box center [1357, 453] width 19 height 19
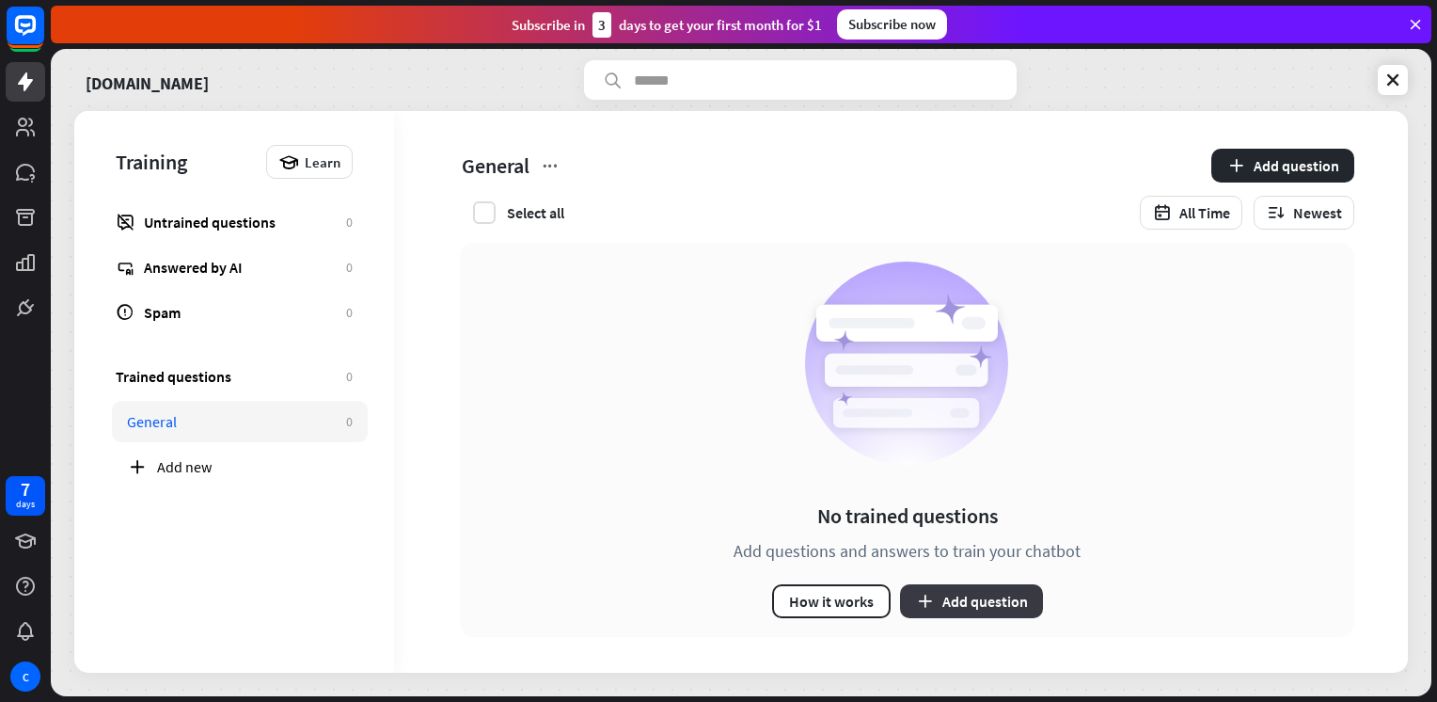
click at [992, 598] on button "Add question" at bounding box center [971, 601] width 143 height 34
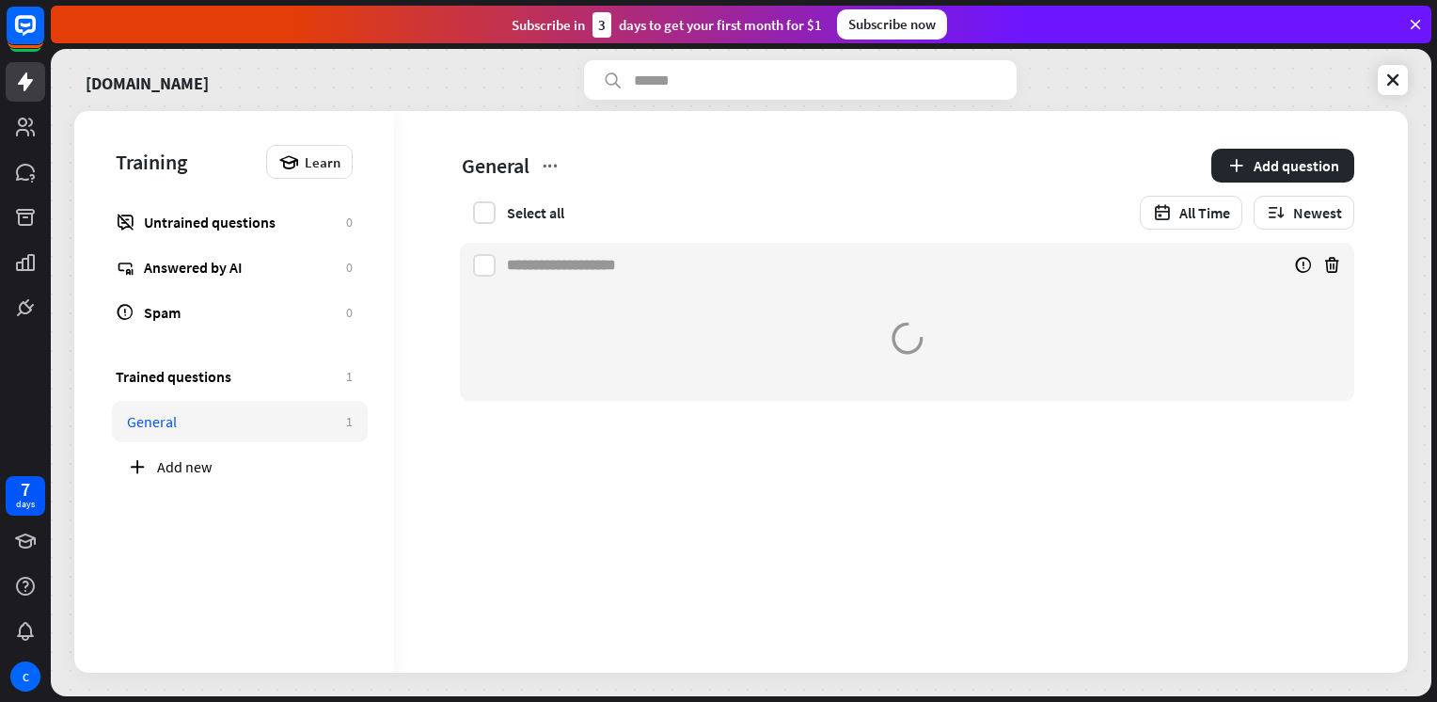
click at [670, 263] on div at bounding box center [872, 265] width 731 height 45
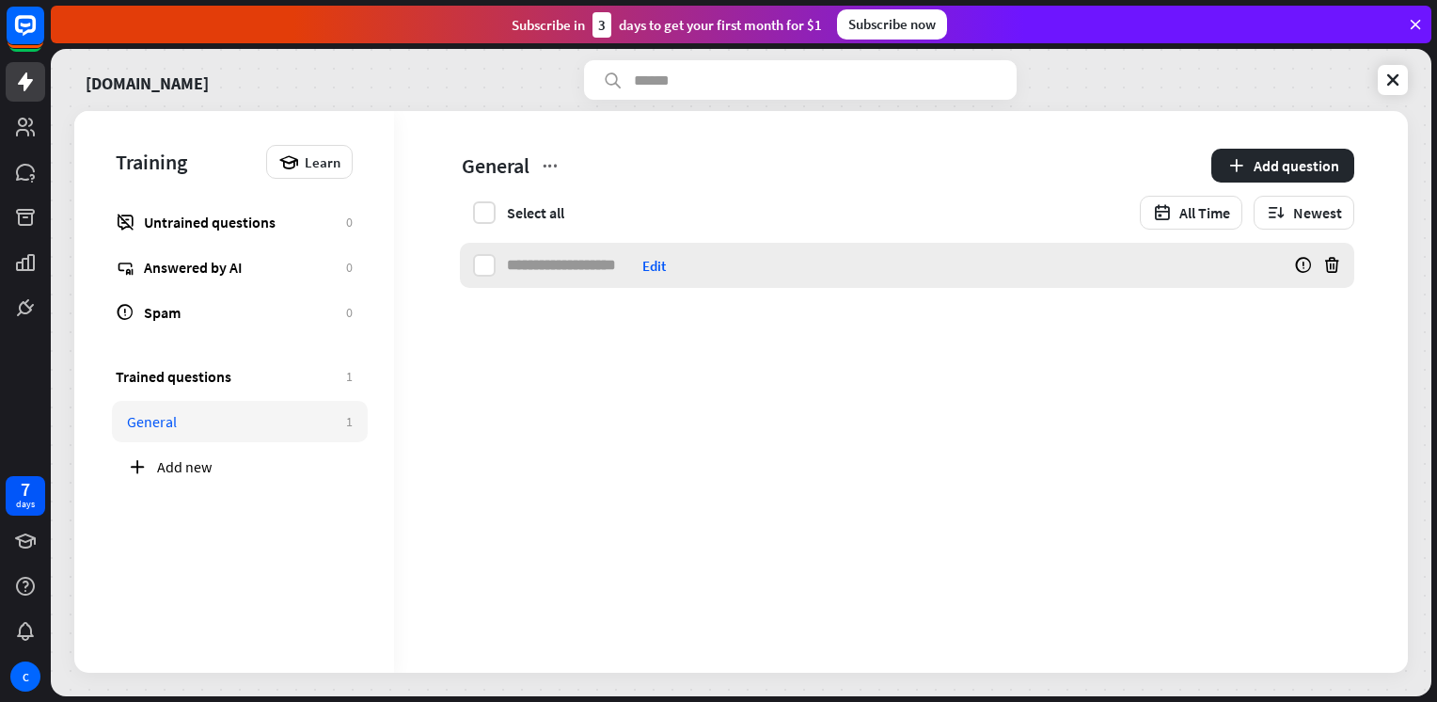
click at [591, 261] on input at bounding box center [571, 265] width 128 height 45
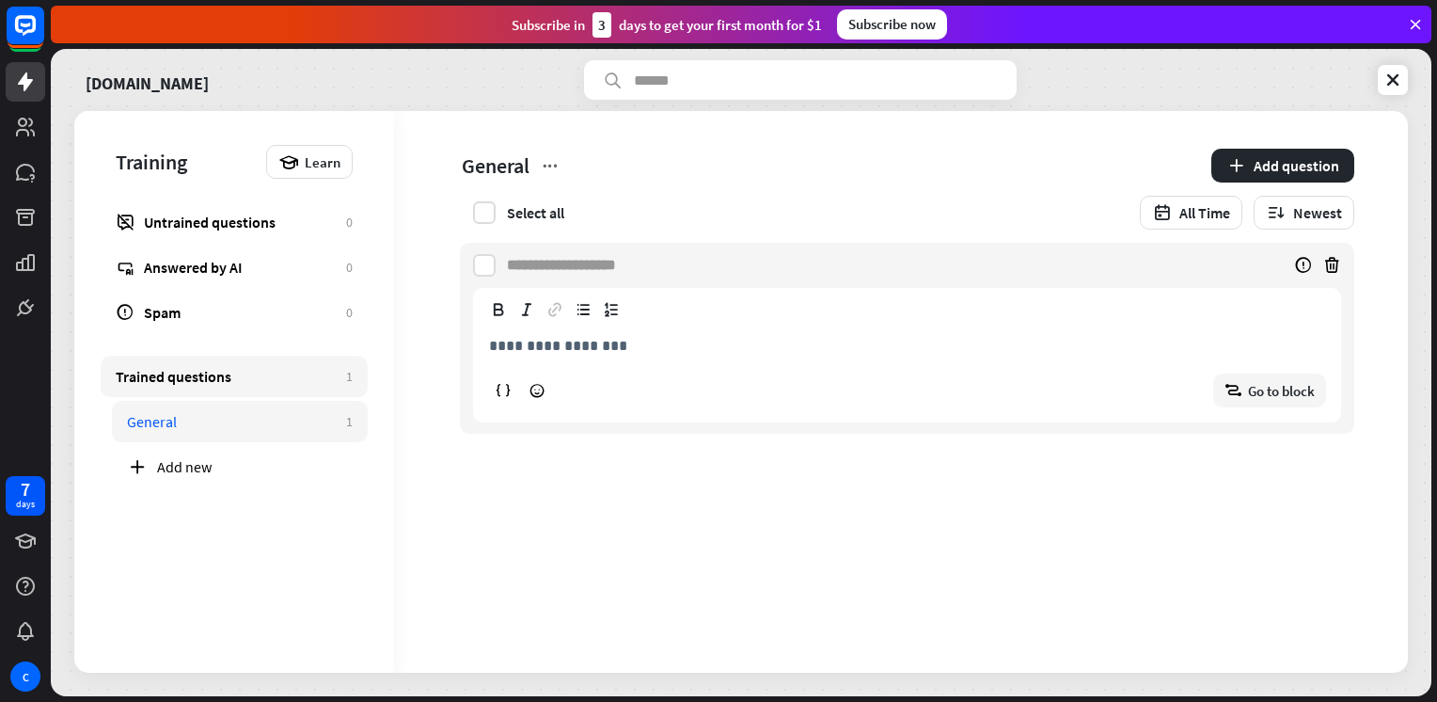
click at [179, 365] on link "Trained questions 1" at bounding box center [234, 375] width 267 height 41
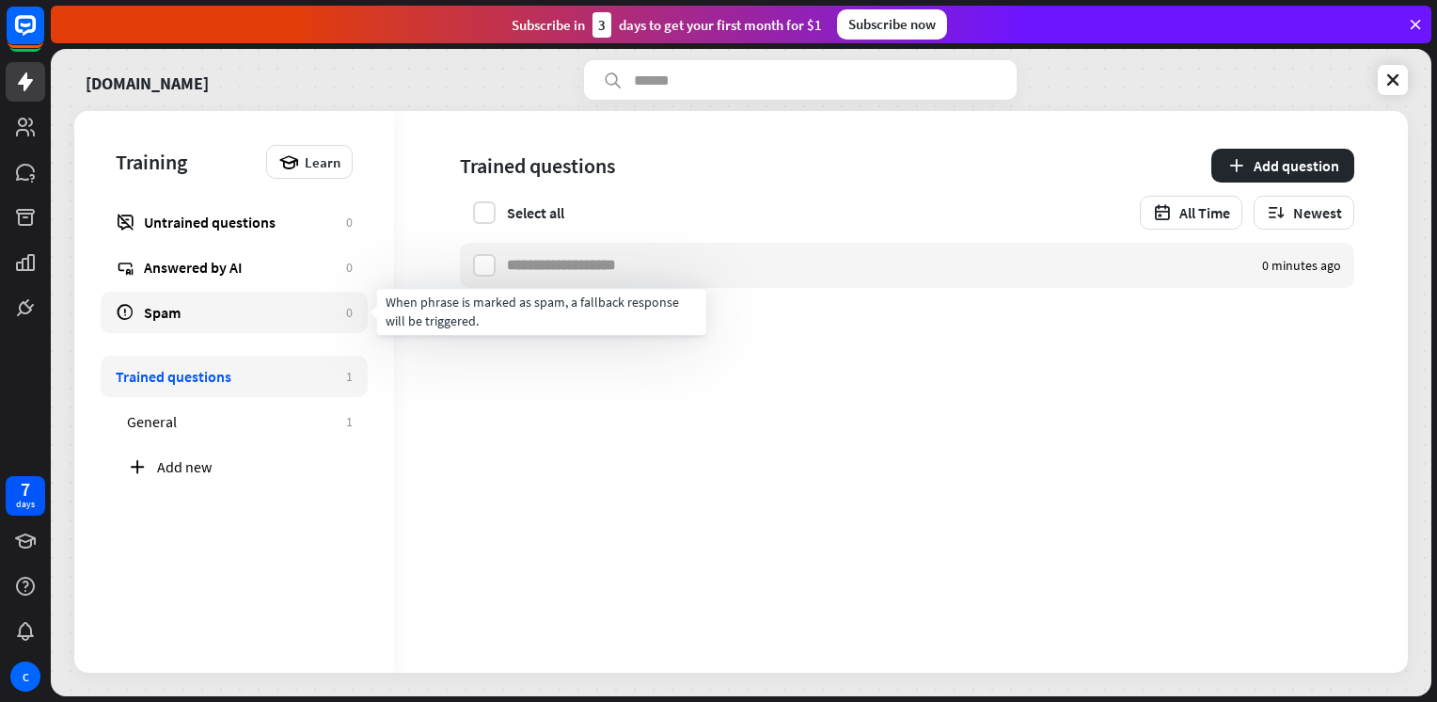
click at [218, 307] on div "Spam" at bounding box center [240, 312] width 193 height 19
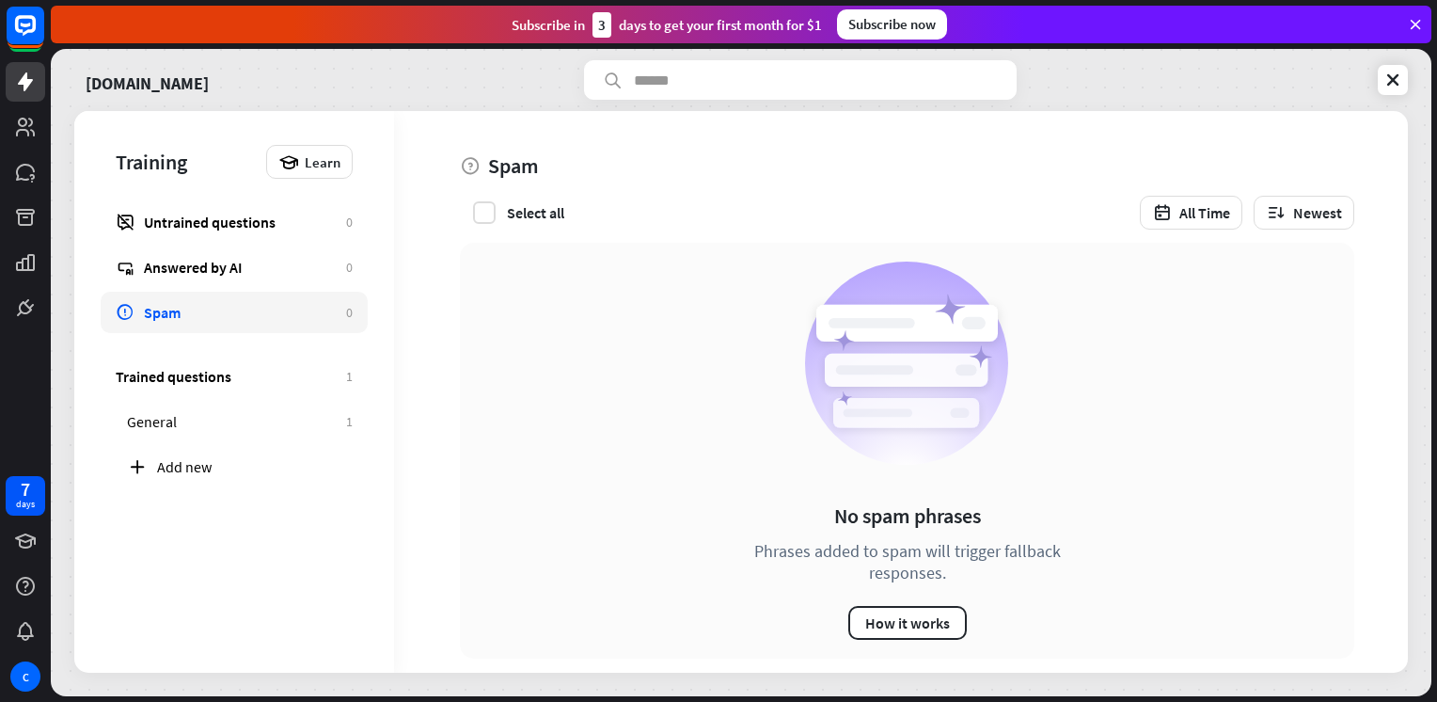
click at [258, 267] on div "Answered by AI" at bounding box center [240, 267] width 193 height 19
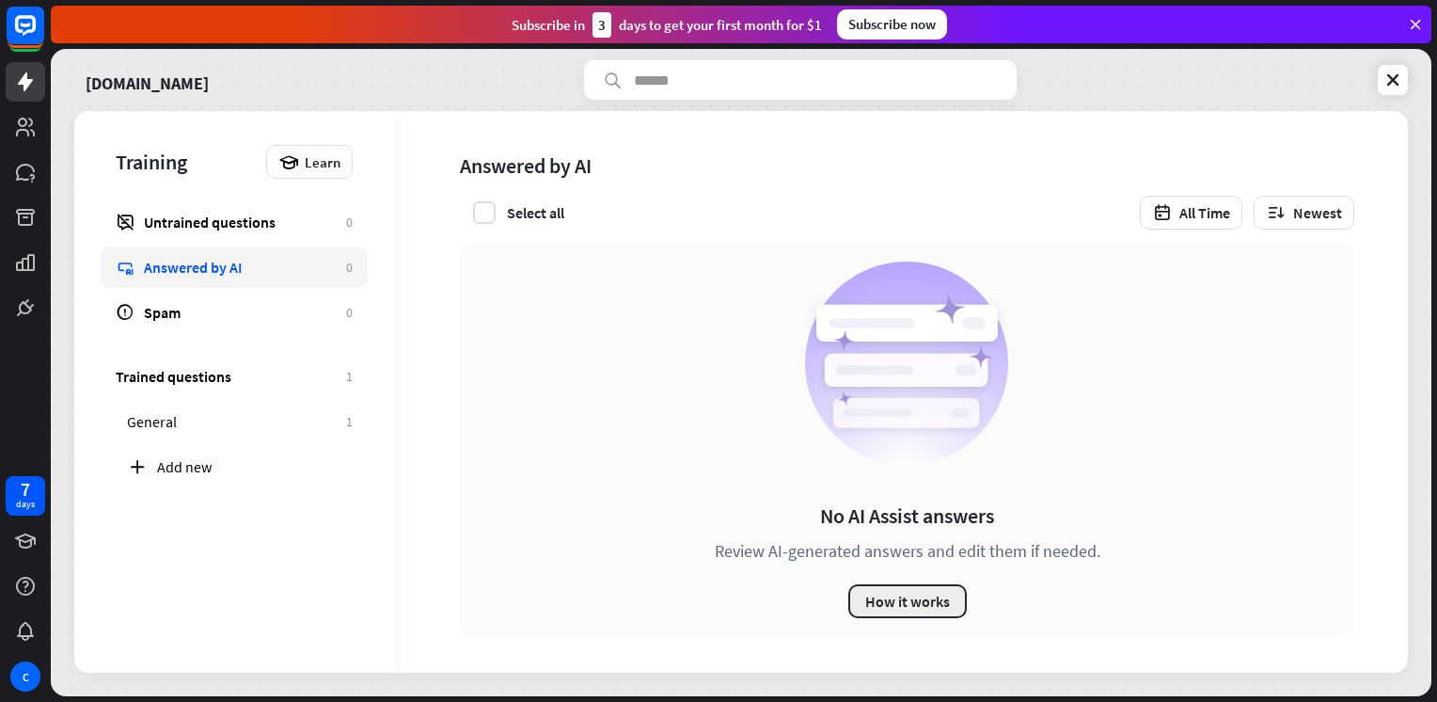
click at [923, 604] on button "How it works" at bounding box center [907, 601] width 118 height 34
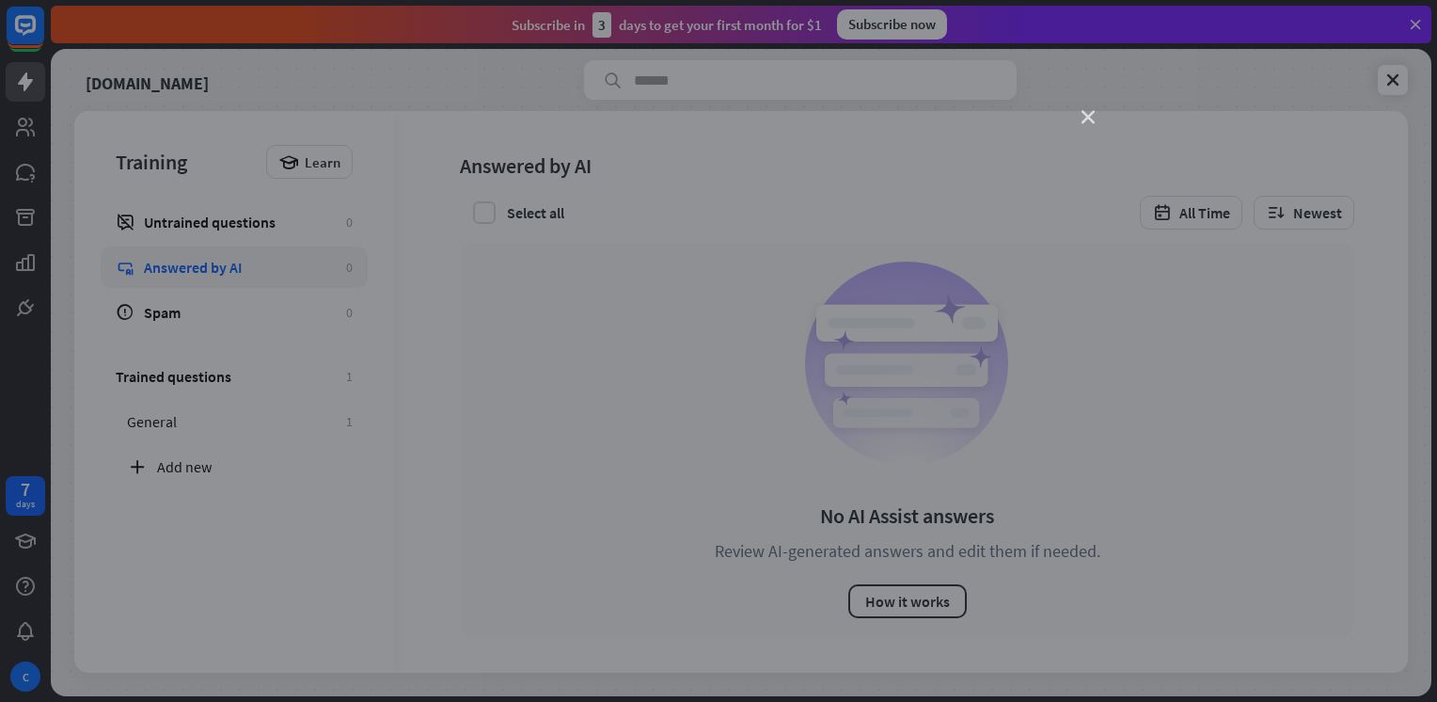
click at [1085, 115] on icon "close" at bounding box center [1088, 117] width 13 height 13
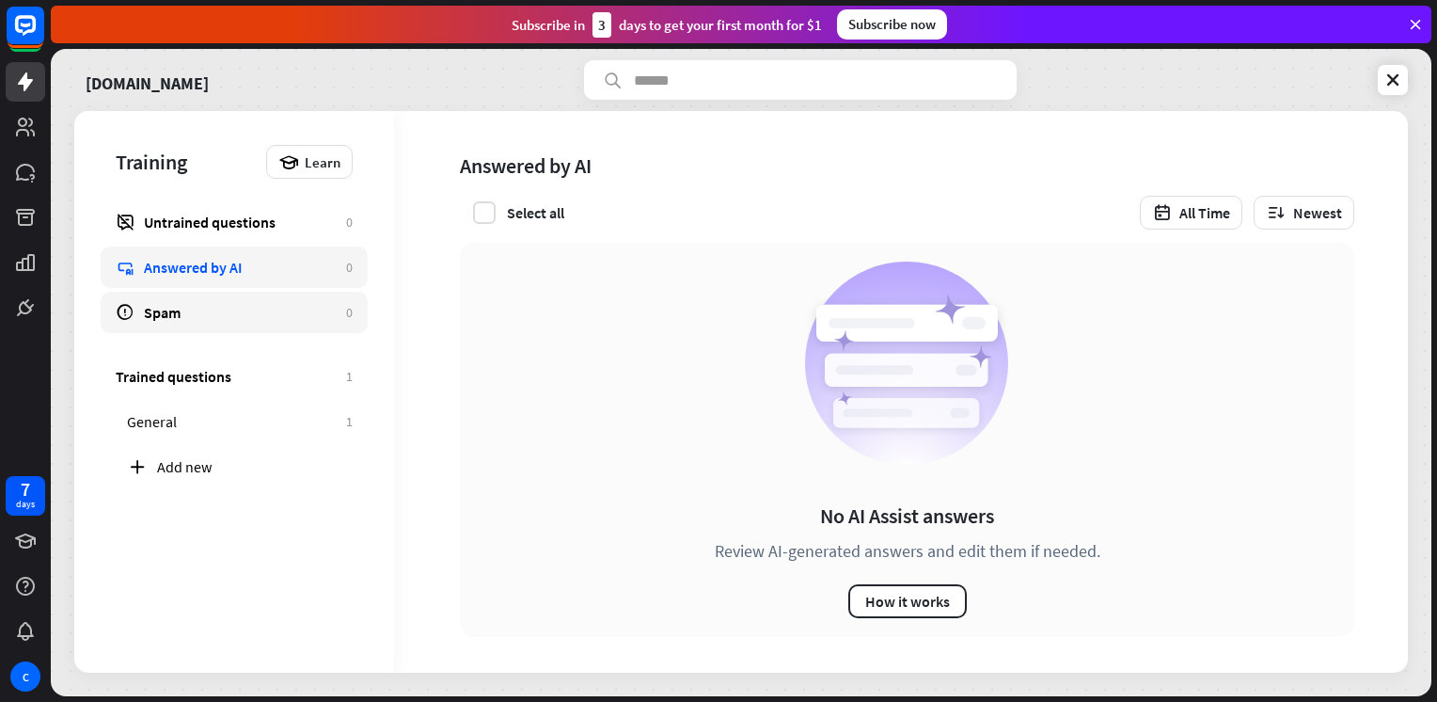
click at [240, 312] on div "Spam" at bounding box center [240, 312] width 193 height 19
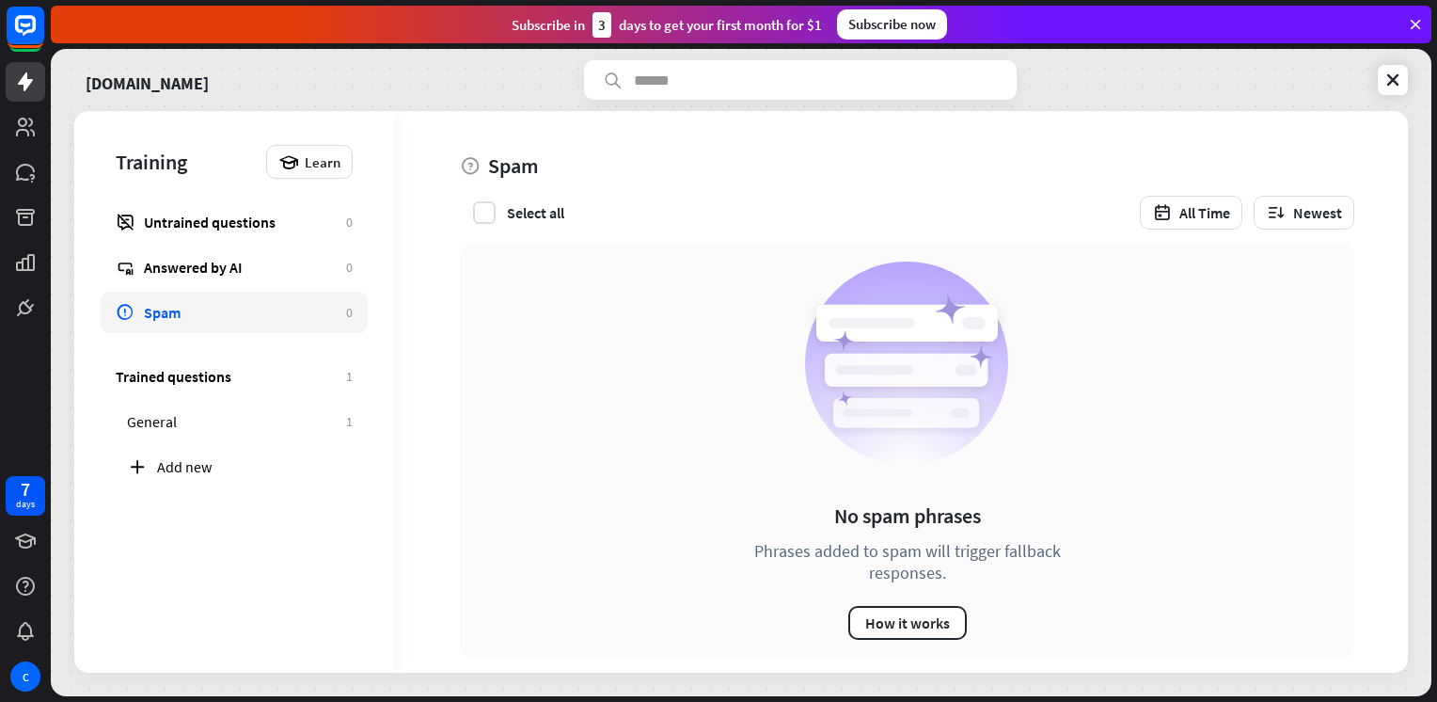
click at [907, 566] on div "No spam phrases Phrases added to spam will trigger fallback responses. How it w…" at bounding box center [908, 450] width 386 height 378
click at [921, 606] on button "How it works" at bounding box center [907, 623] width 118 height 34
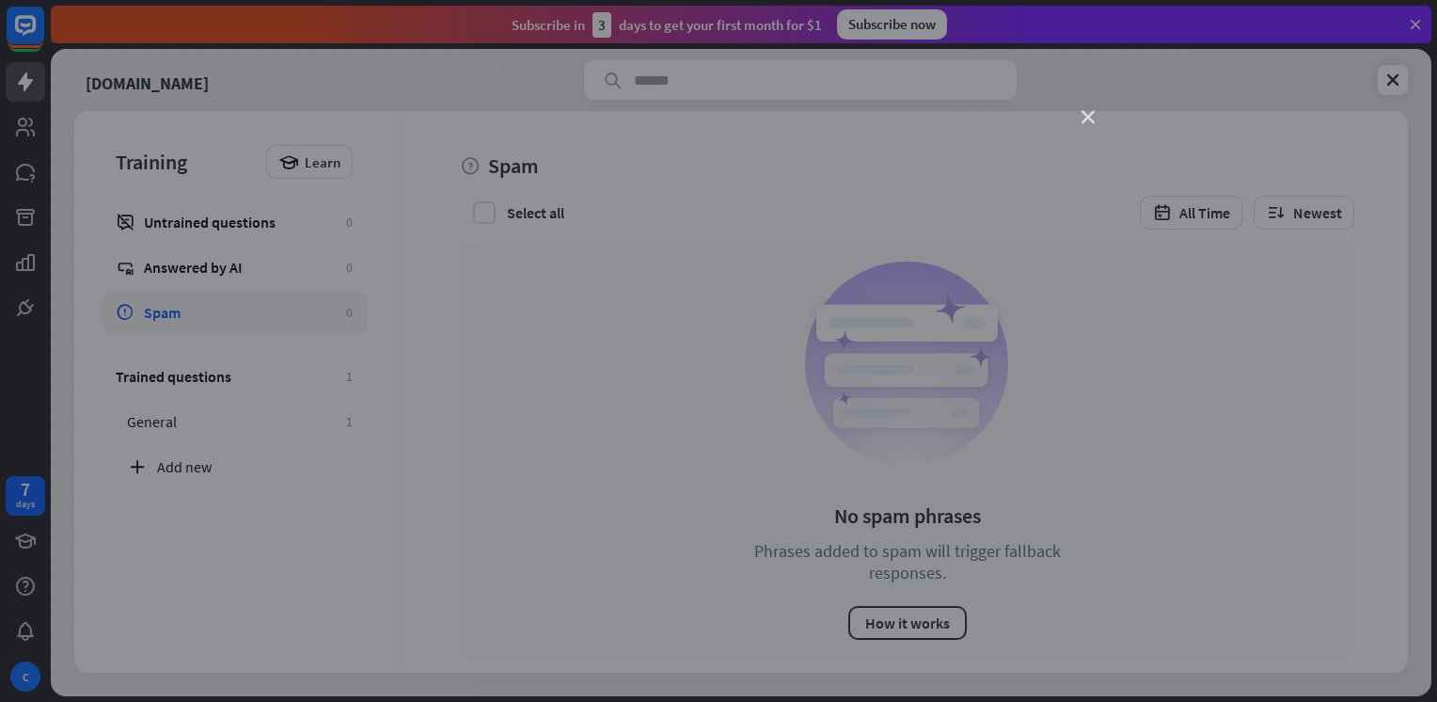
click at [1087, 122] on icon "close" at bounding box center [1088, 117] width 13 height 13
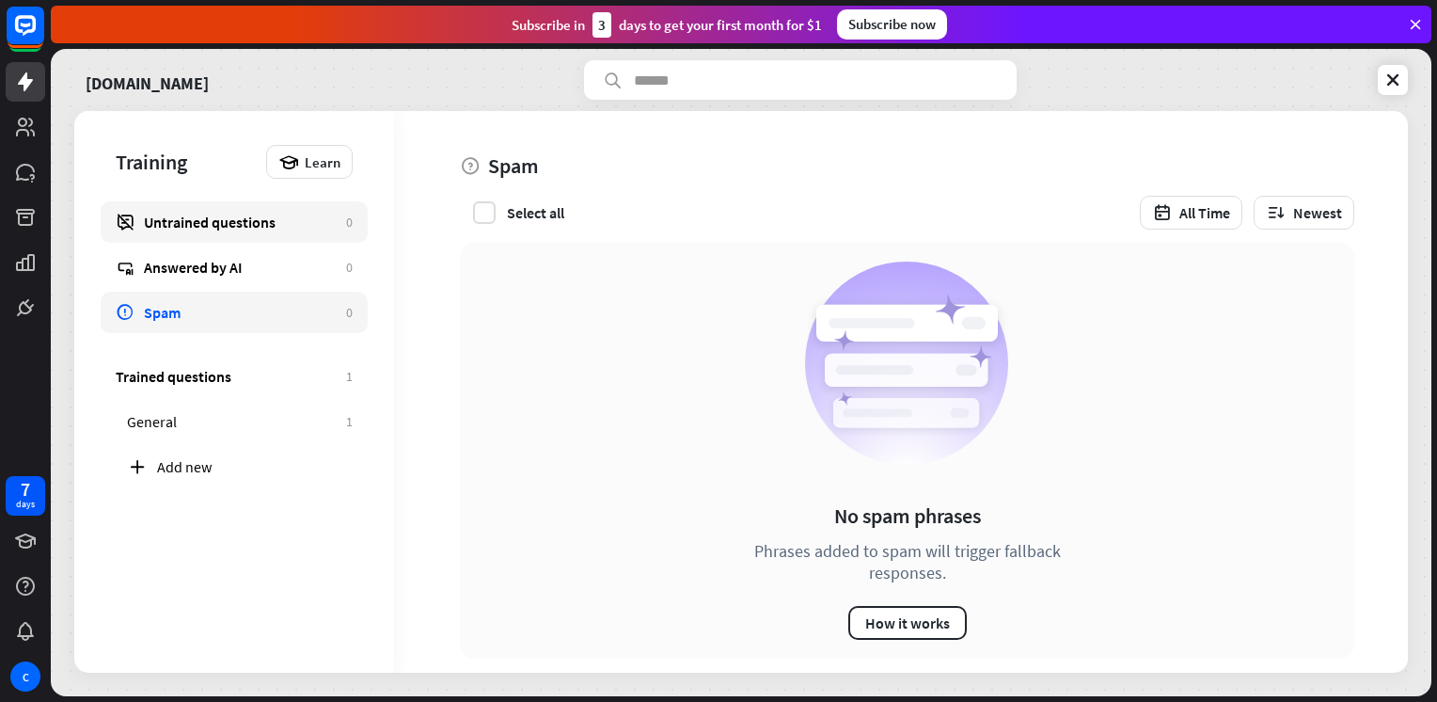
click at [261, 221] on div "Untrained questions" at bounding box center [240, 222] width 193 height 19
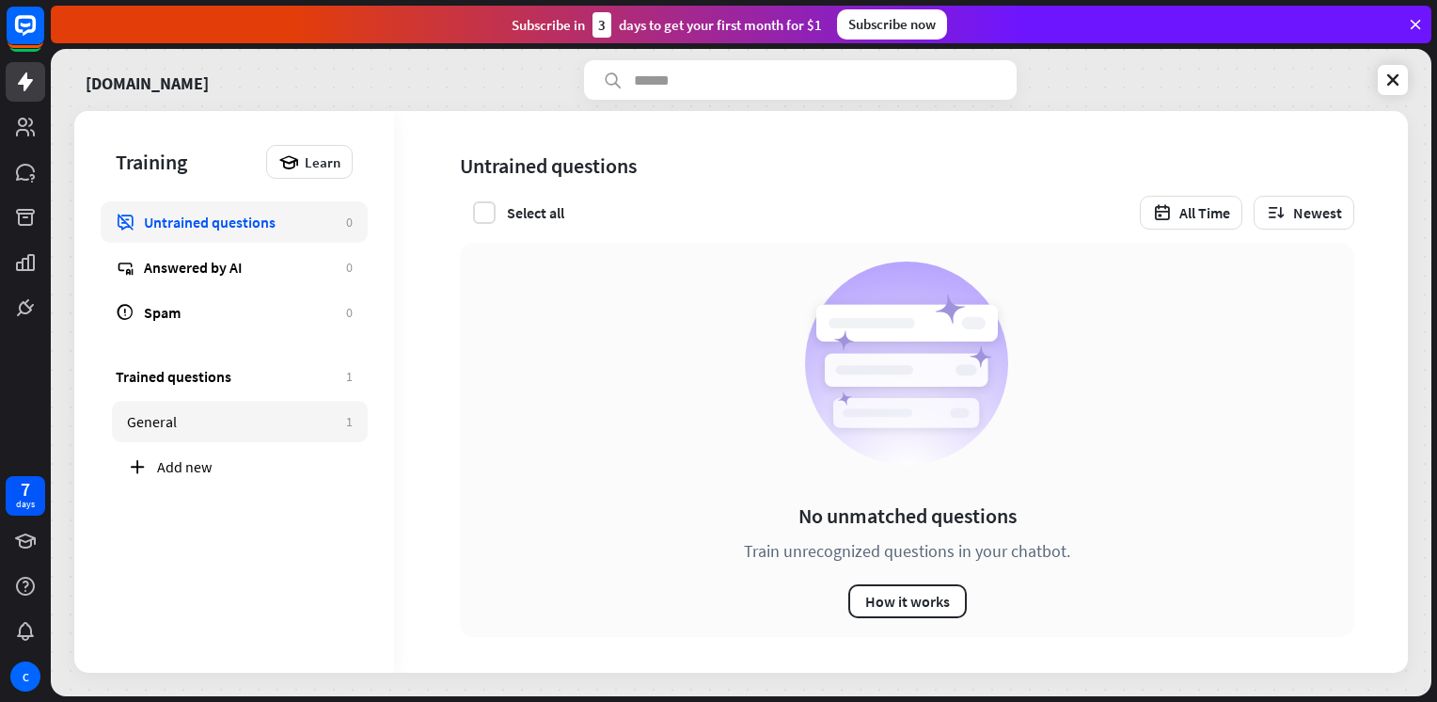
click at [284, 426] on div "General" at bounding box center [232, 421] width 210 height 19
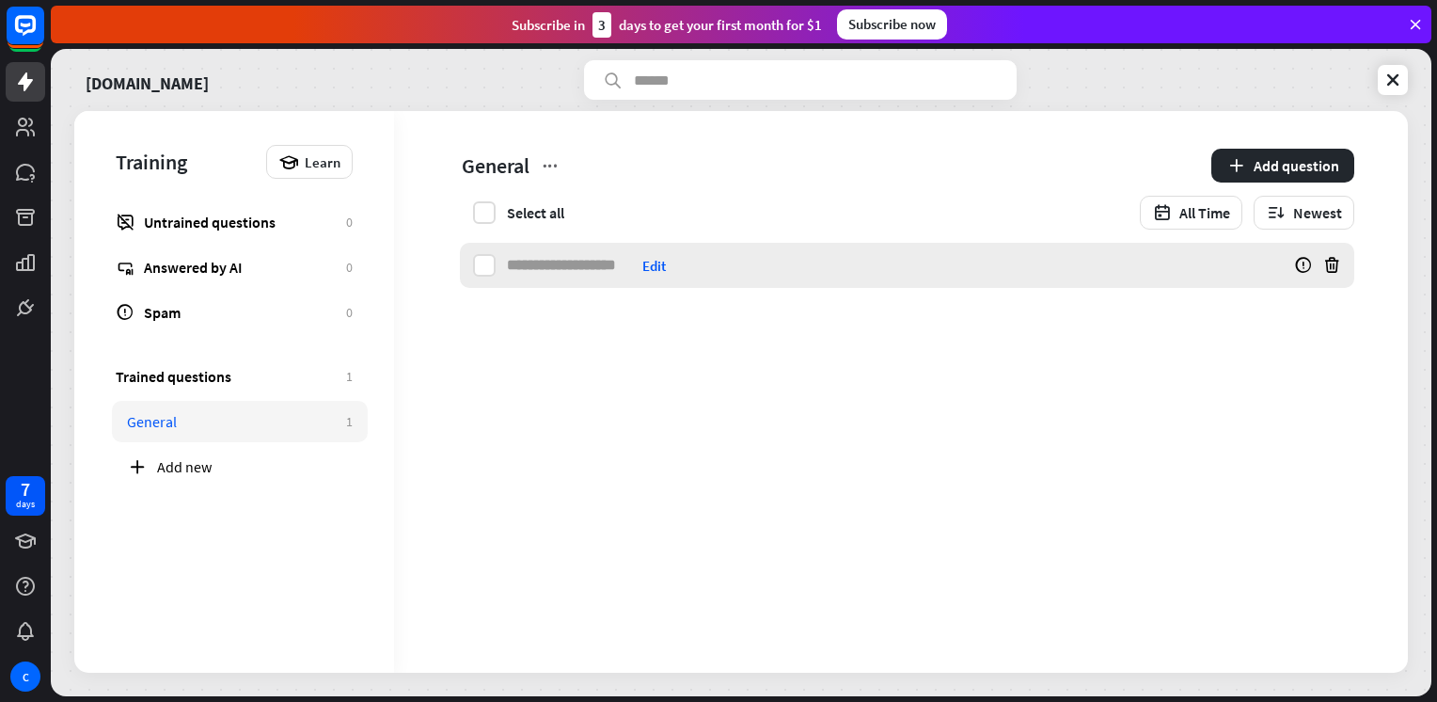
click at [611, 263] on input at bounding box center [571, 265] width 128 height 45
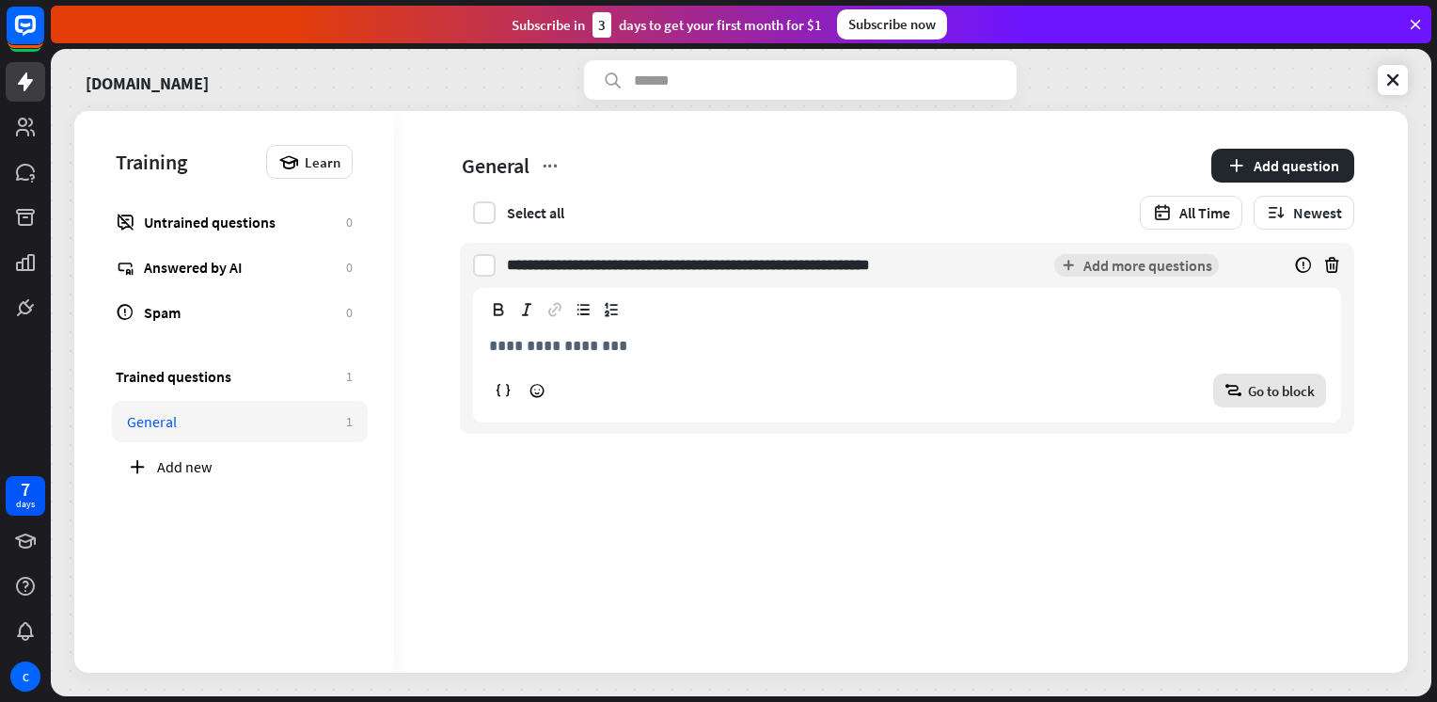
click at [1259, 393] on span "Go to block" at bounding box center [1281, 391] width 67 height 18
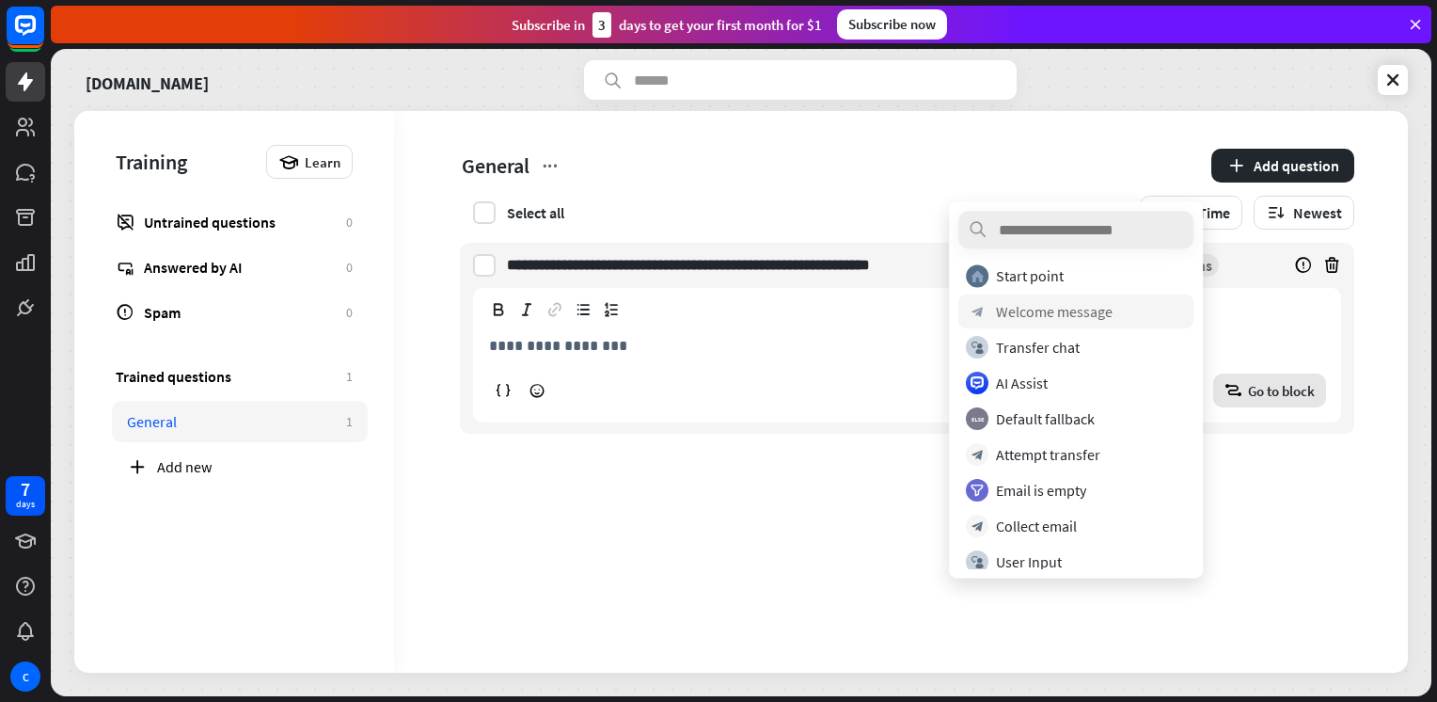
click at [1092, 307] on div "Welcome message" at bounding box center [1054, 311] width 117 height 19
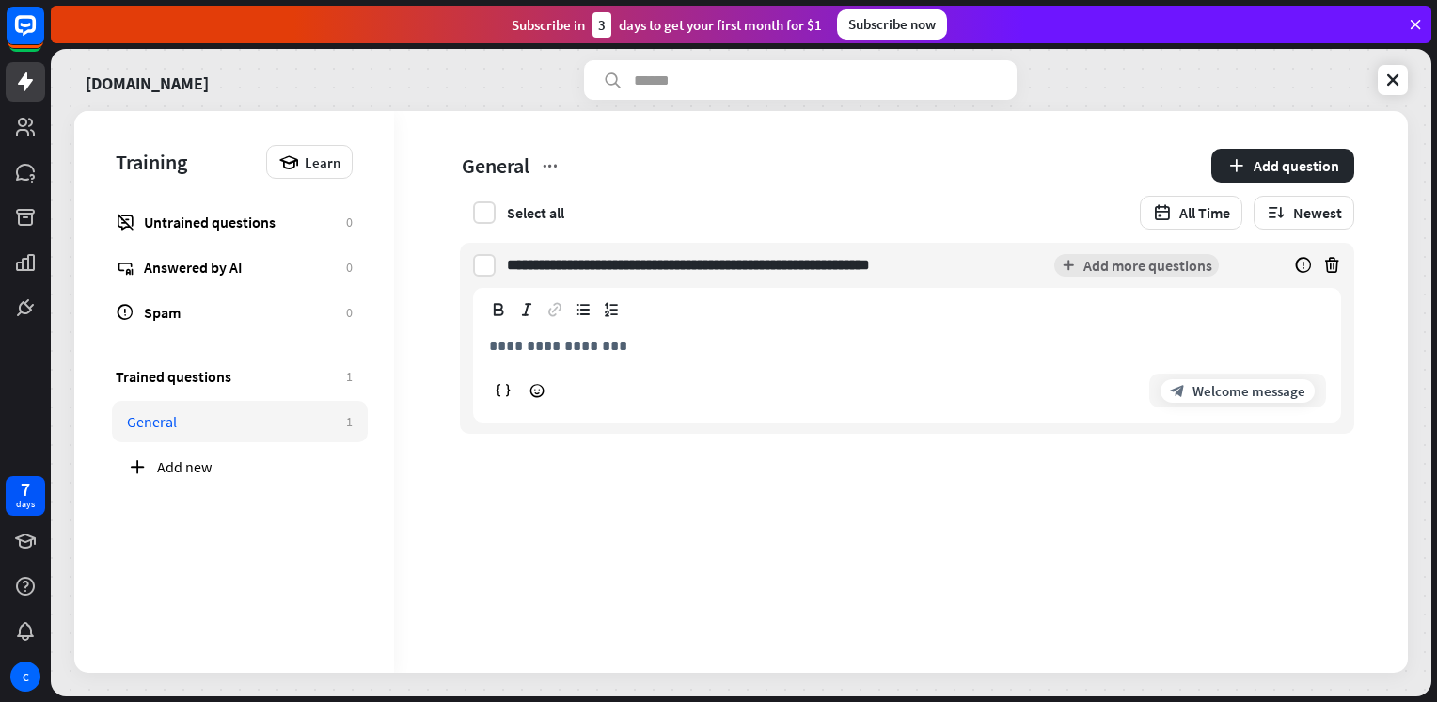
type input "**********"
click at [664, 345] on p "**********" at bounding box center [907, 346] width 836 height 24
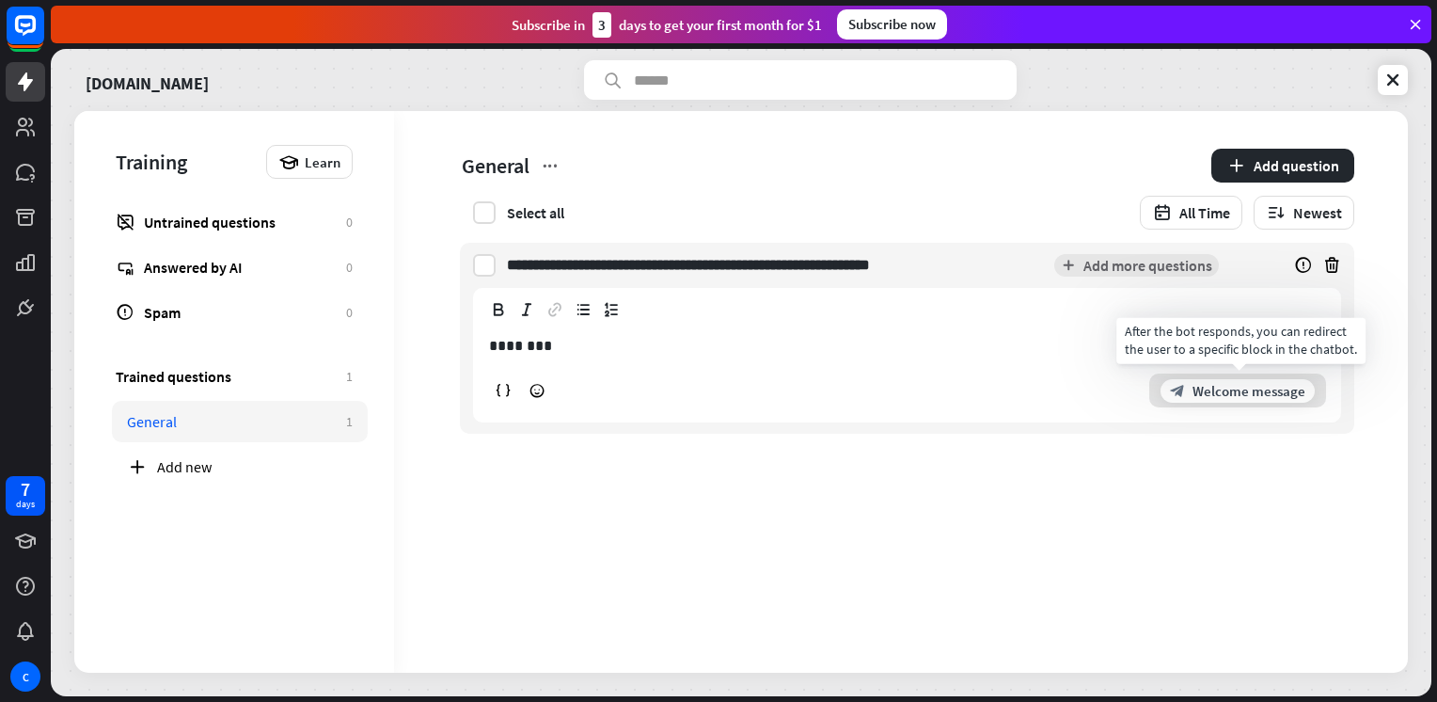
click at [1254, 403] on div "block_bot_response Welcome message" at bounding box center [1237, 390] width 177 height 34
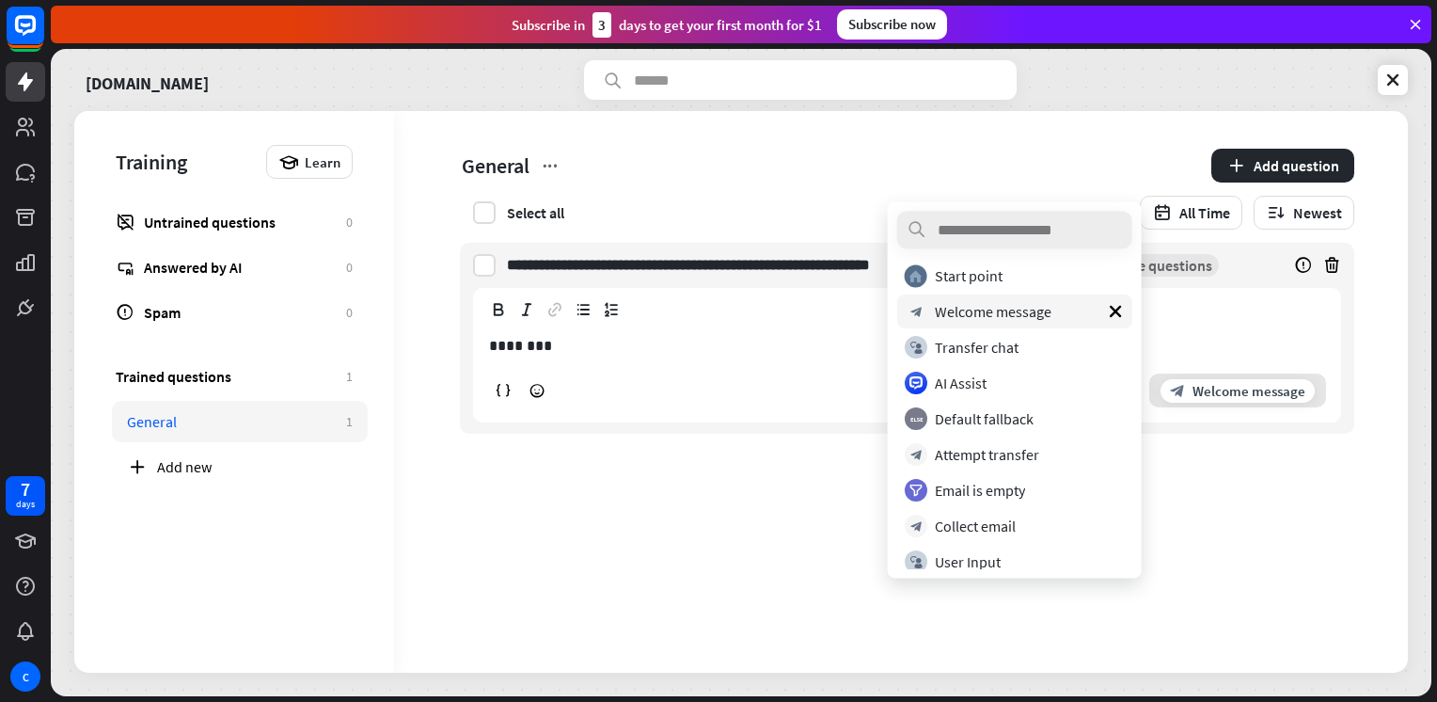
click at [1255, 396] on span "Welcome message" at bounding box center [1249, 391] width 113 height 18
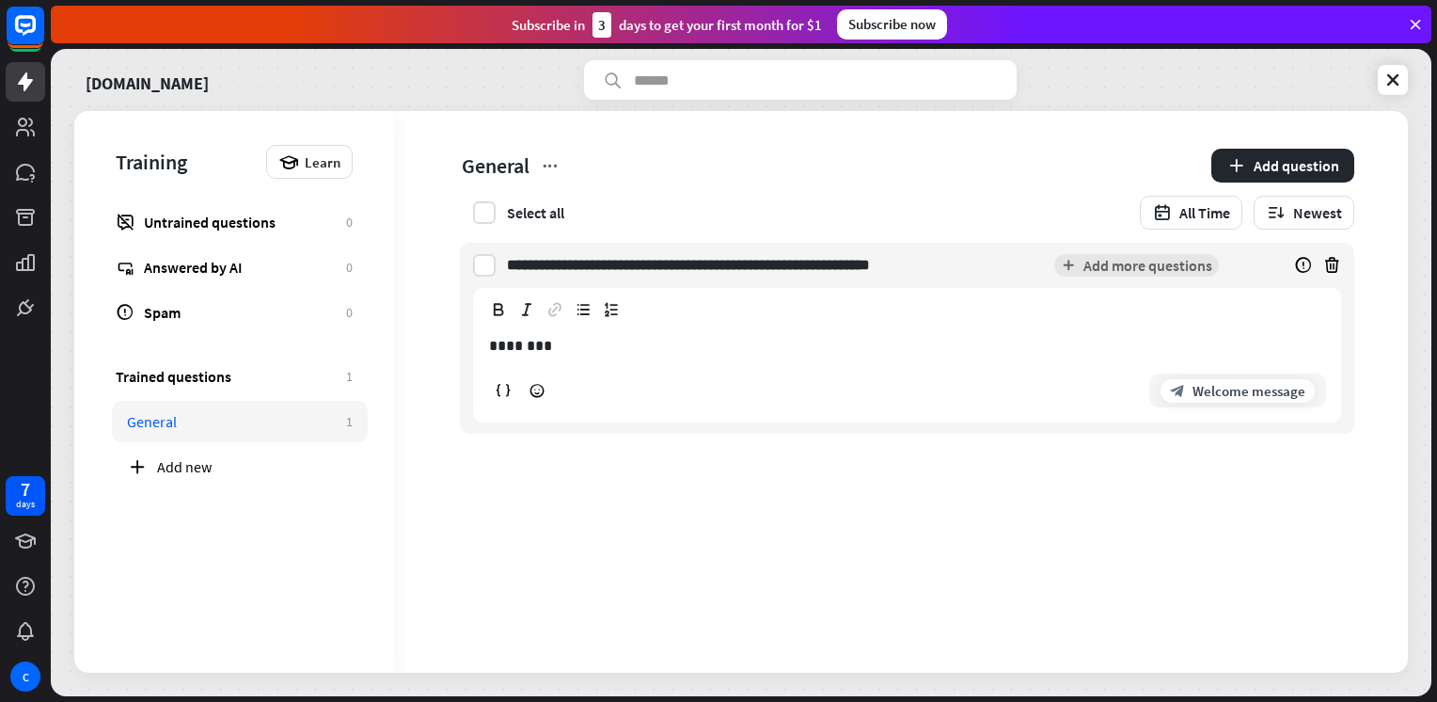
click at [824, 376] on div "block_bot_response Welcome message" at bounding box center [907, 390] width 838 height 34
click at [482, 265] on label at bounding box center [484, 265] width 23 height 23
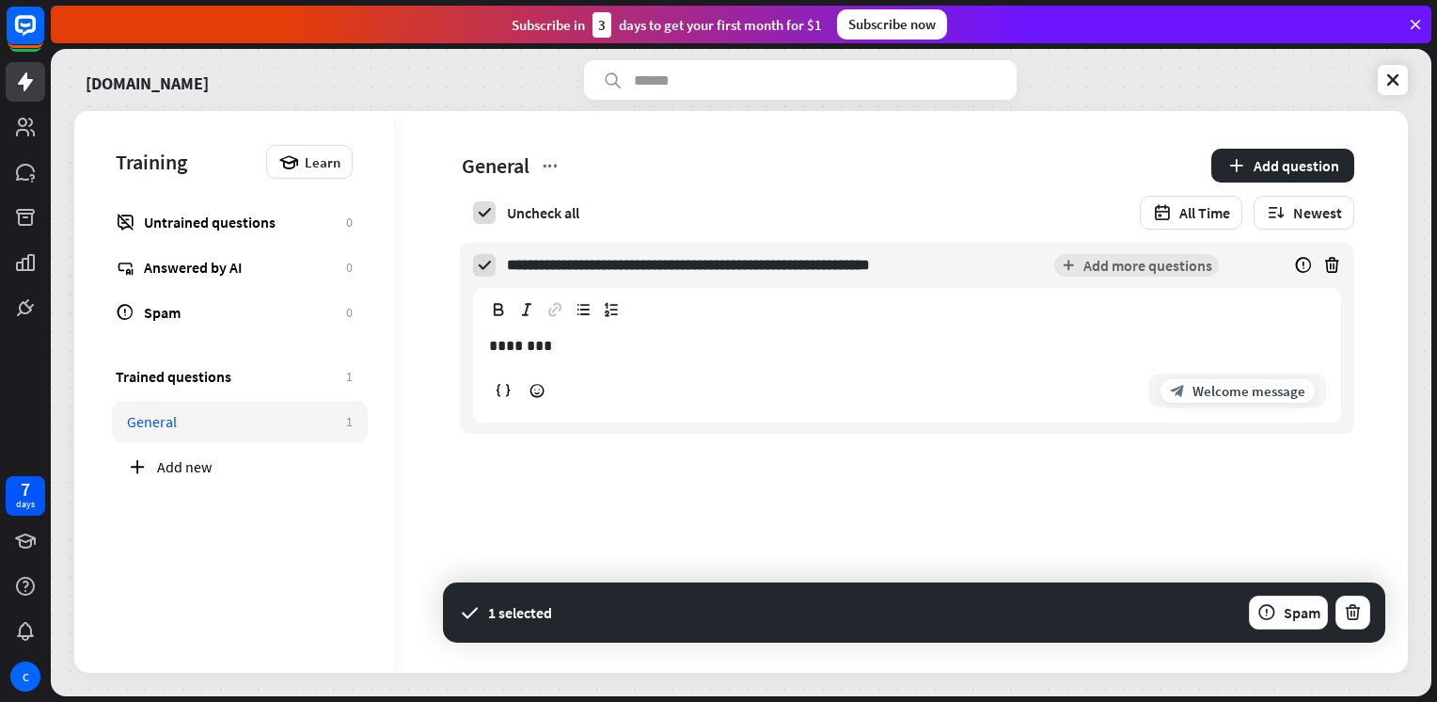
click at [542, 338] on p "********" at bounding box center [907, 346] width 836 height 24
click at [1054, 263] on button "Add more questions" at bounding box center [1136, 265] width 165 height 23
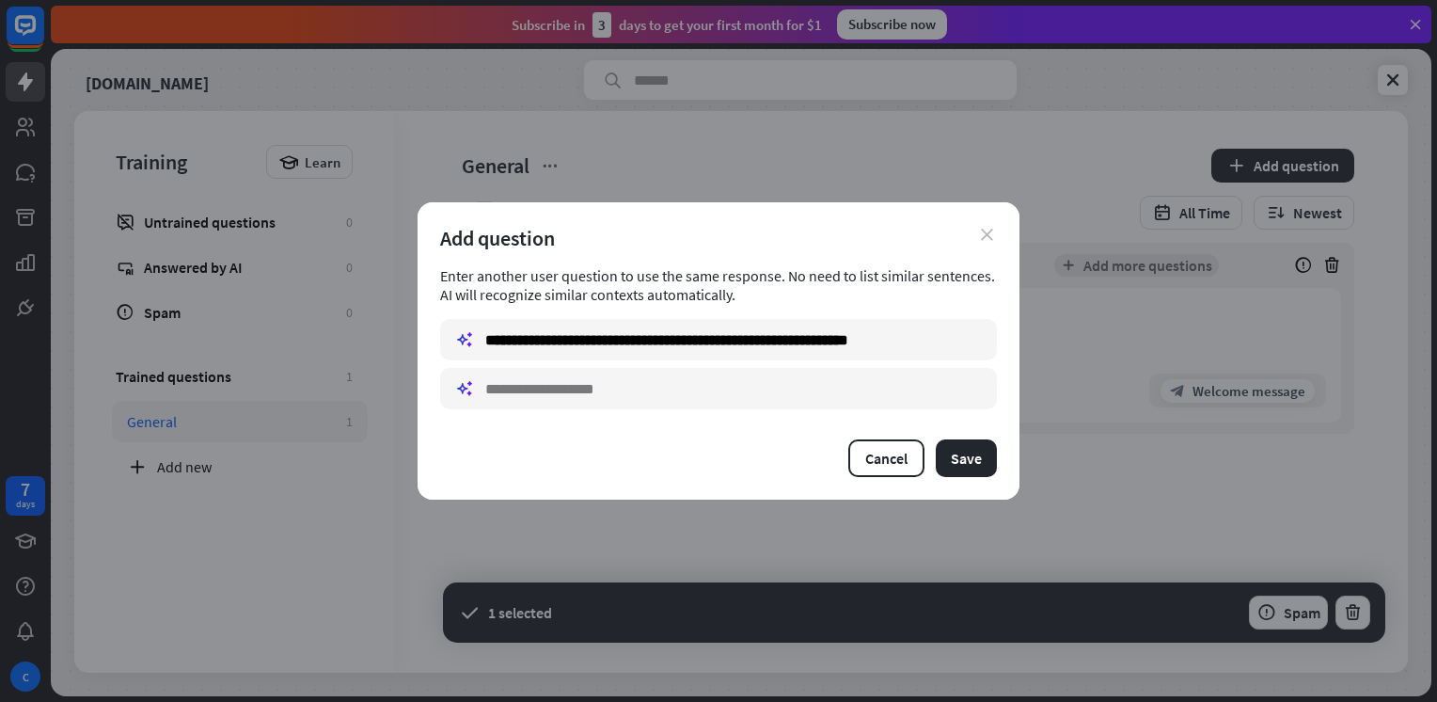
click at [986, 238] on icon "close" at bounding box center [987, 235] width 12 height 12
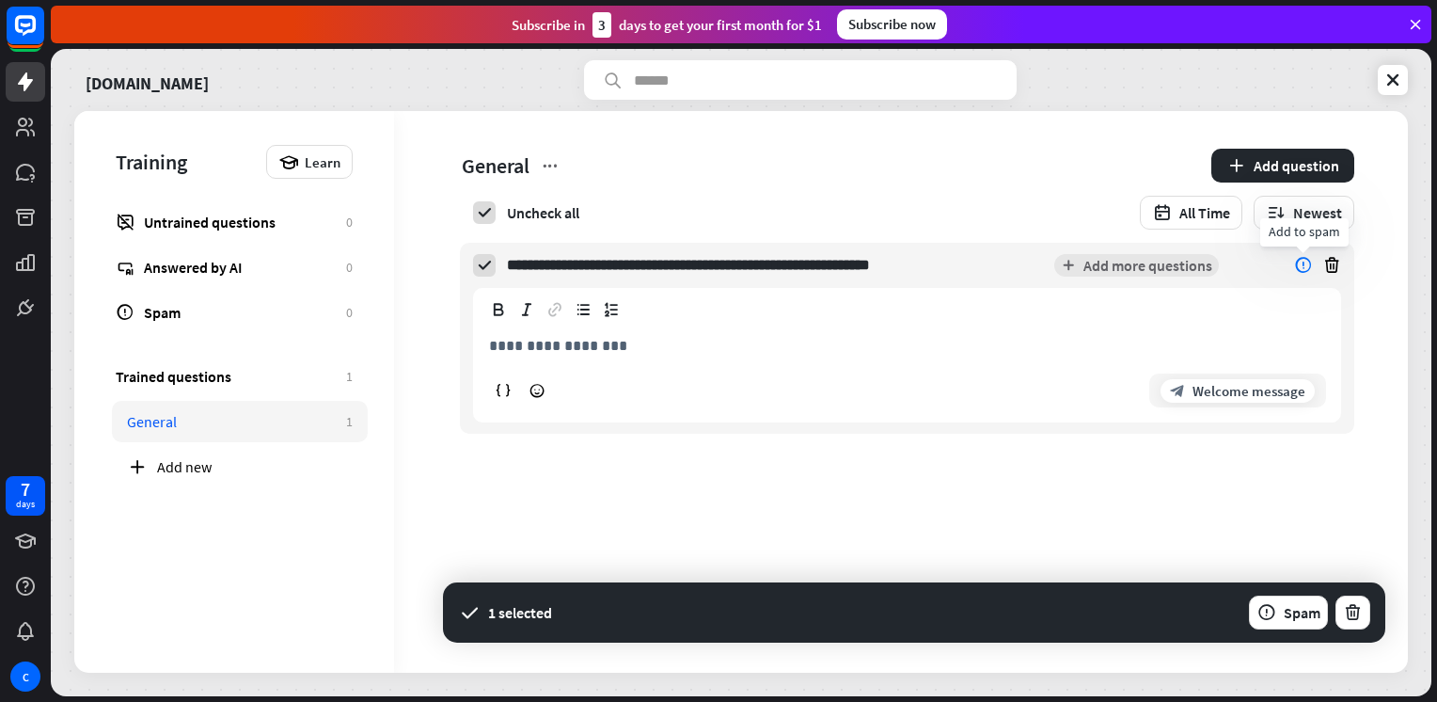
click at [1303, 261] on icon at bounding box center [1303, 265] width 19 height 19
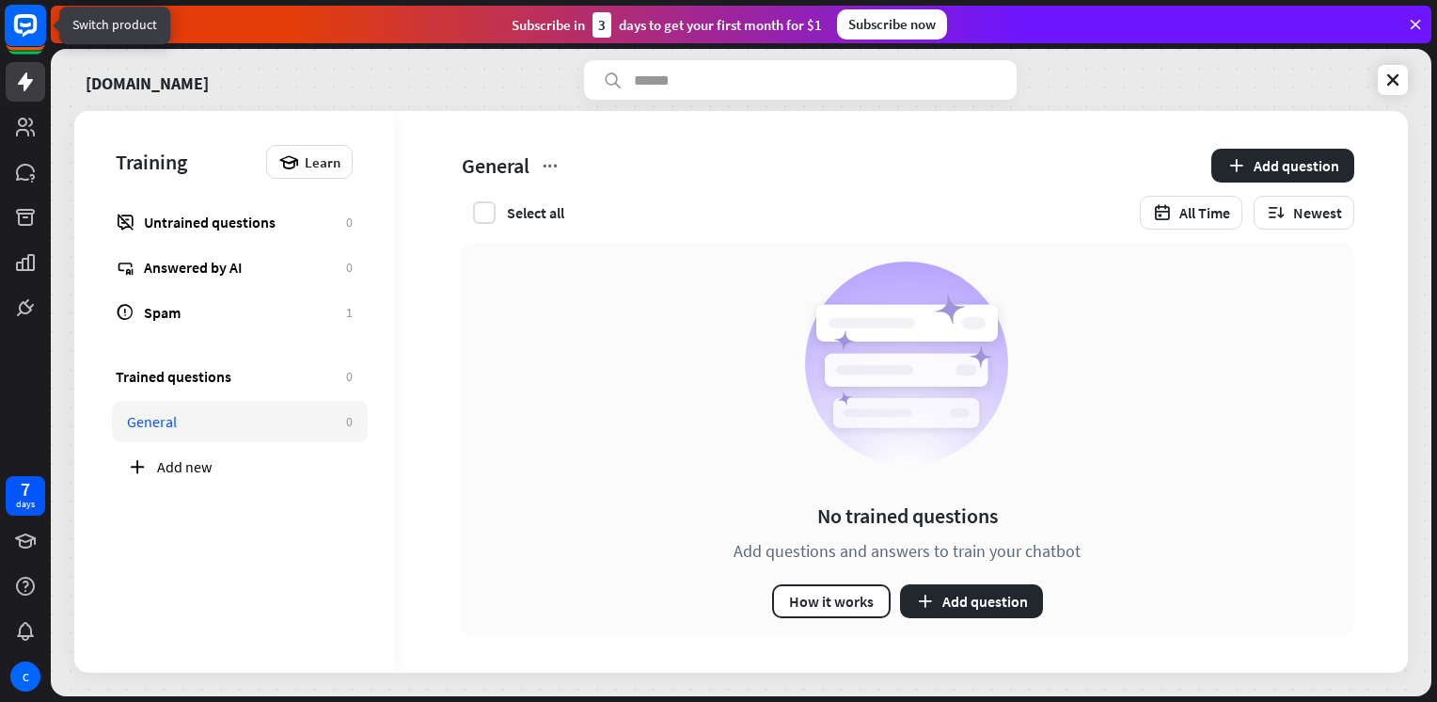
click at [35, 32] on icon at bounding box center [25, 25] width 23 height 23
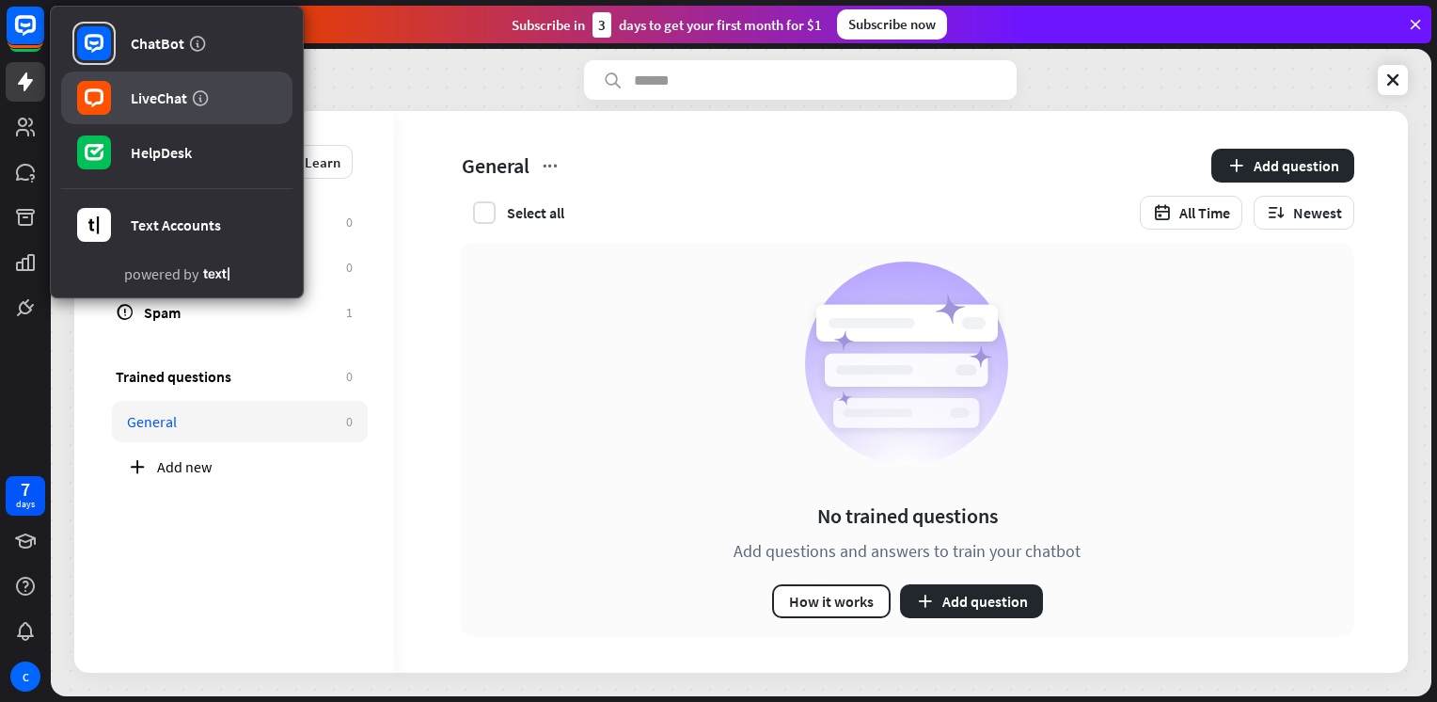
click at [178, 100] on div "LiveChat" at bounding box center [159, 97] width 56 height 19
